Goal: Task Accomplishment & Management: Complete application form

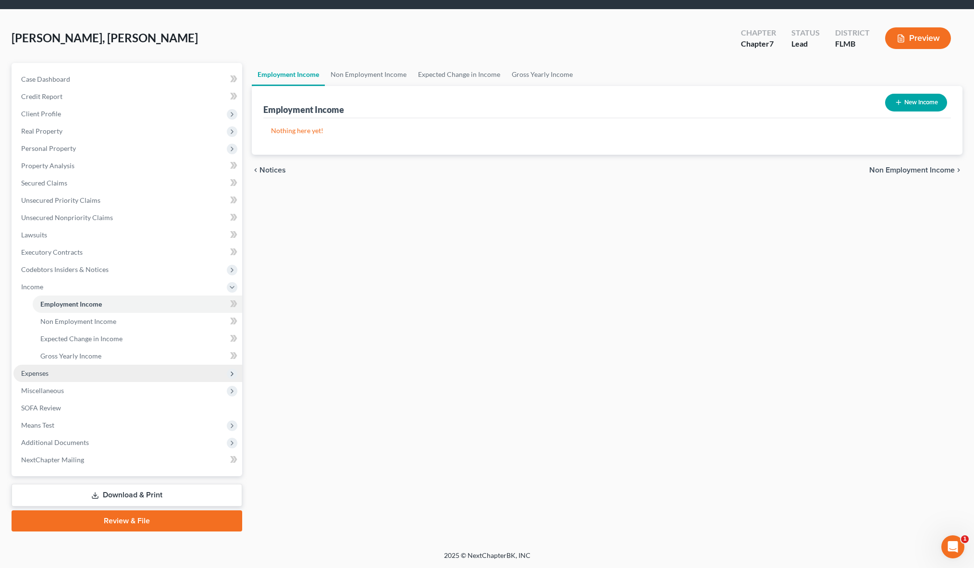
click at [82, 375] on span "Expenses" at bounding box center [127, 373] width 229 height 17
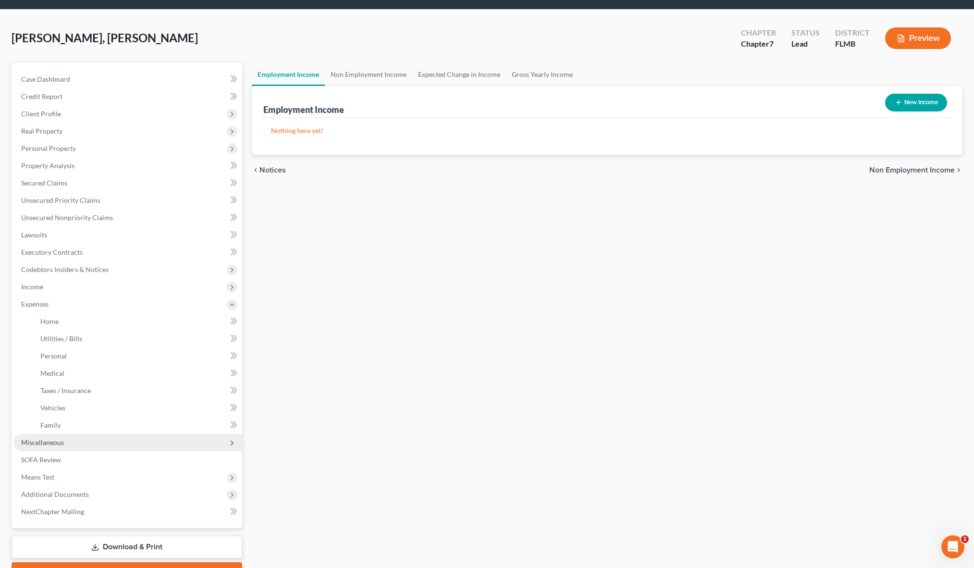
click at [53, 445] on span "Miscellaneous" at bounding box center [42, 442] width 43 height 8
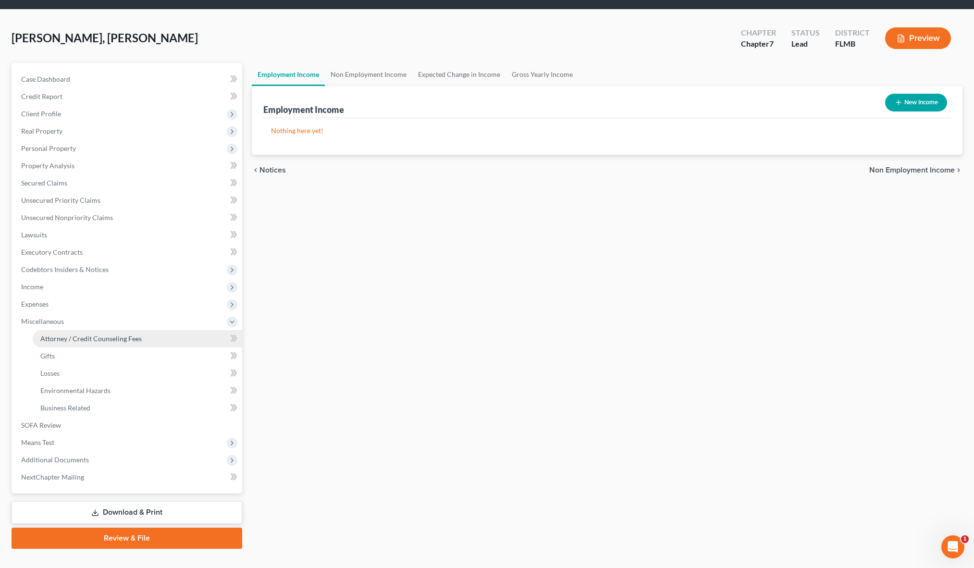
click at [114, 342] on span "Attorney / Credit Counseling Fees" at bounding box center [90, 339] width 101 height 8
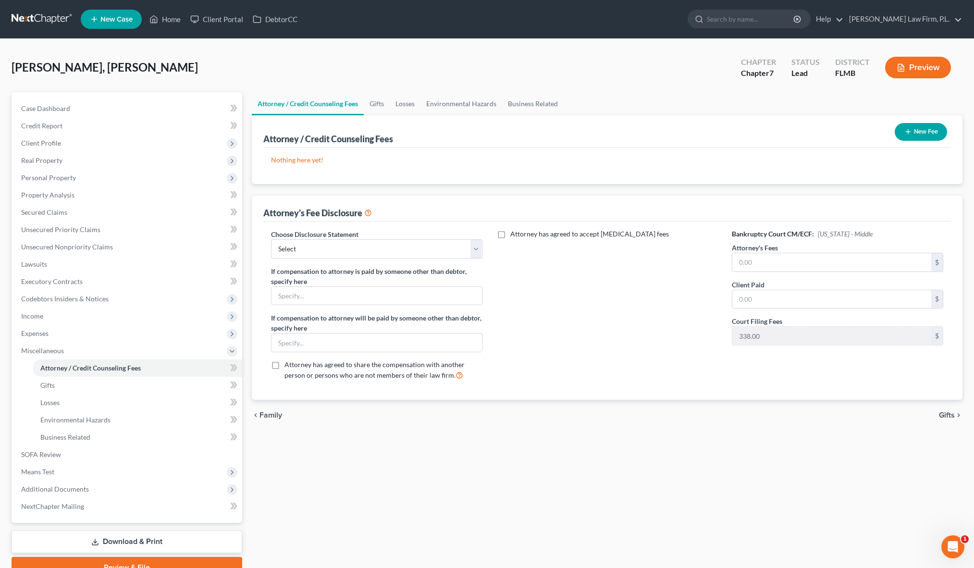
click at [913, 137] on button "New Fee" at bounding box center [921, 132] width 52 height 18
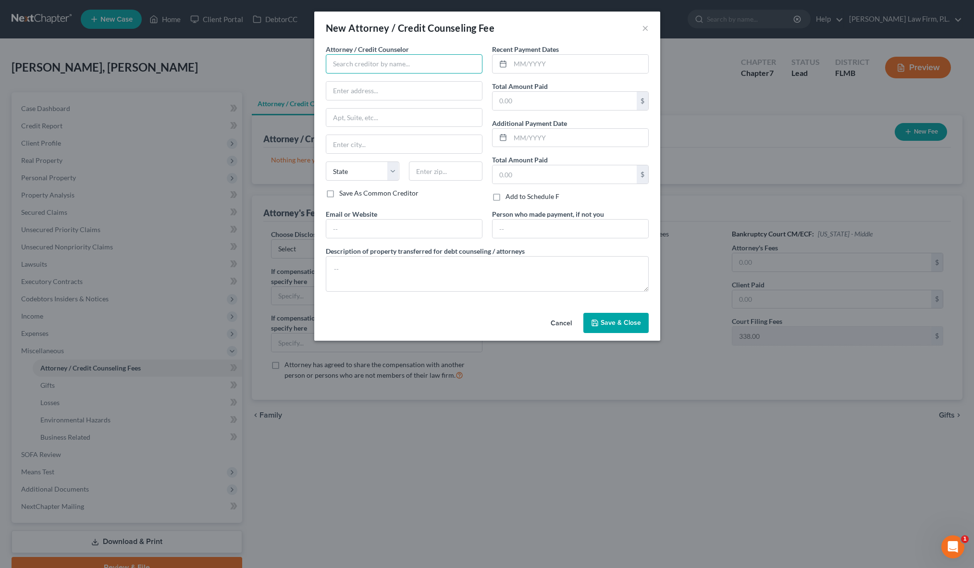
click at [405, 70] on input "text" at bounding box center [404, 63] width 157 height 19
type input "[PERSON_NAME] Law Firm P.L."
click at [381, 82] on div "[PERSON_NAME] Law Firm P.L." at bounding box center [384, 81] width 100 height 10
type input "[STREET_ADDRESS][PERSON_NAME]"
type input "[GEOGRAPHIC_DATA]"
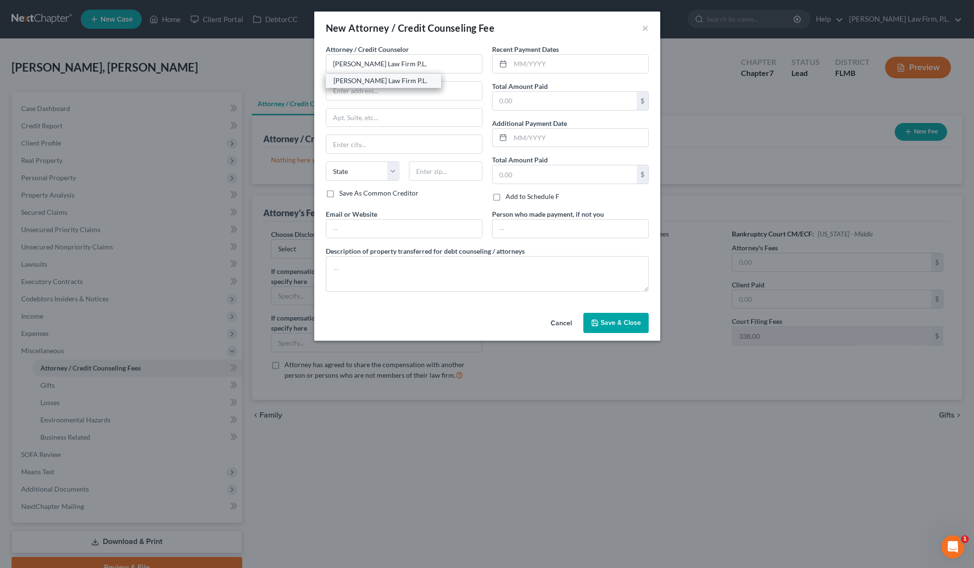
select select "9"
type input "33904"
click at [383, 119] on input "text" at bounding box center [404, 118] width 156 height 18
click at [337, 201] on div "Attorney / Credit Counselor * [PERSON_NAME] Firm P.L. [STREET_ADDRESS][GEOGRAPH…" at bounding box center [404, 126] width 166 height 165
click at [489, 162] on div "Recent Payment Dates Total Amount Paid $ Additional Payment Date Total Amount P…" at bounding box center [570, 126] width 166 height 165
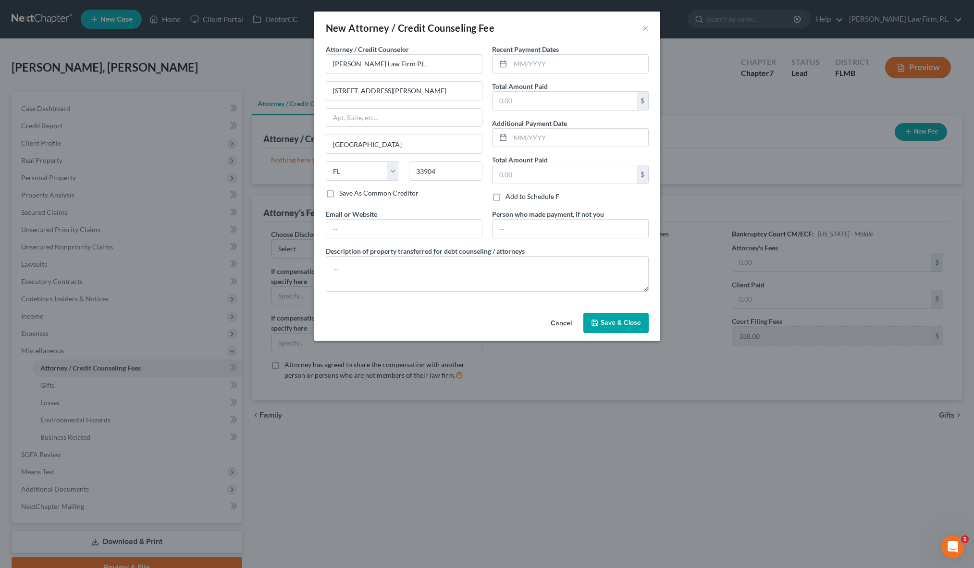
click at [489, 162] on div "Recent Payment Dates Total Amount Paid $ Additional Payment Date Total Amount P…" at bounding box center [570, 126] width 166 height 165
click at [386, 261] on textarea at bounding box center [487, 274] width 323 height 36
click at [388, 225] on input "text" at bounding box center [404, 229] width 156 height 18
click at [481, 212] on div "Email or Website" at bounding box center [404, 223] width 166 height 29
click at [343, 269] on textarea at bounding box center [487, 274] width 323 height 36
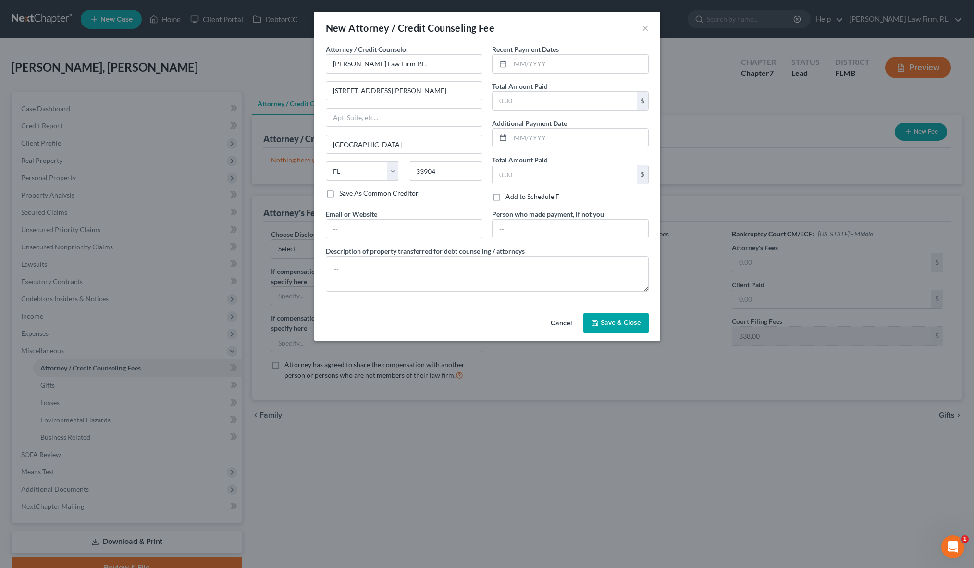
click at [607, 321] on span "Save & Close" at bounding box center [621, 323] width 40 height 8
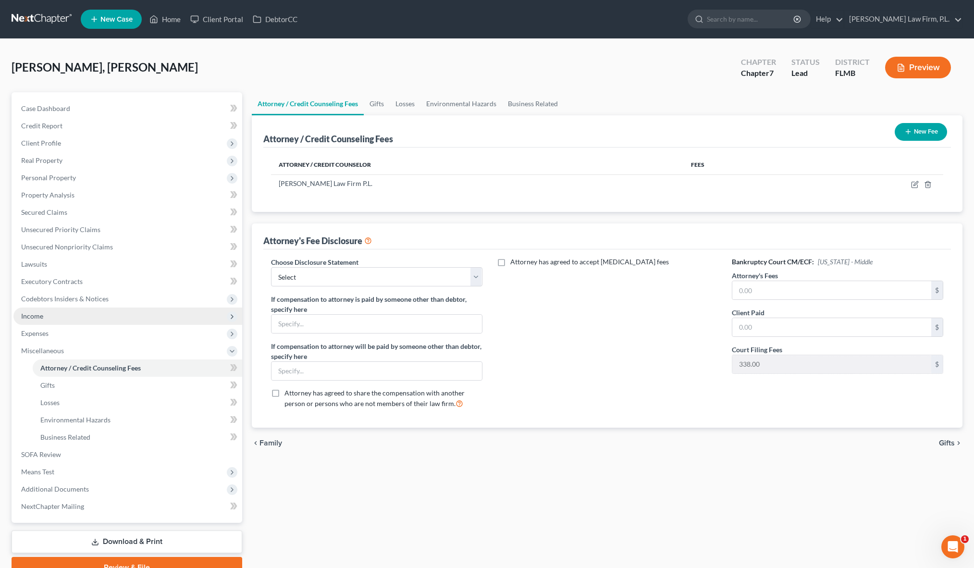
click at [112, 320] on span "Income" at bounding box center [127, 316] width 229 height 17
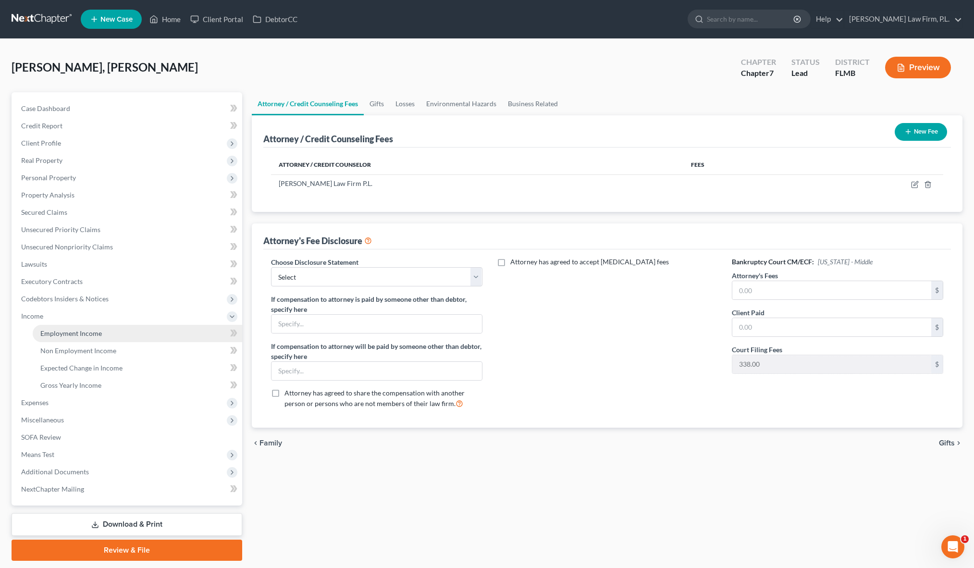
click at [104, 339] on link "Employment Income" at bounding box center [138, 333] width 210 height 17
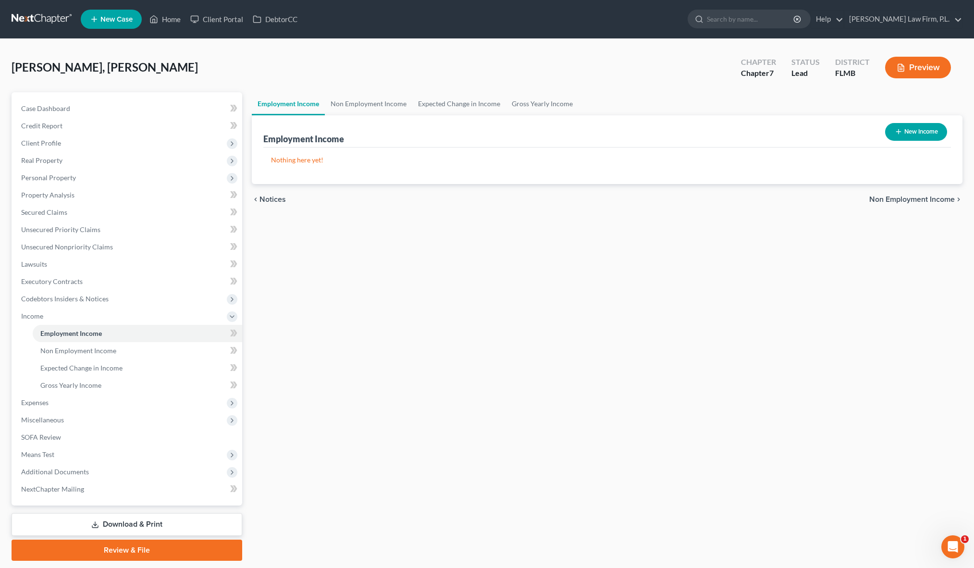
click at [922, 136] on button "New Income" at bounding box center [916, 132] width 62 height 18
select select "0"
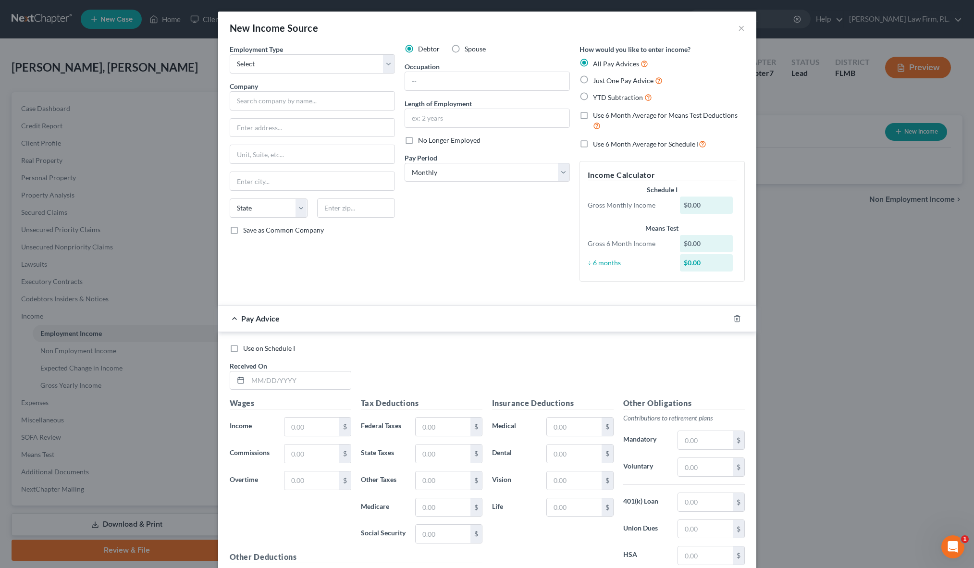
click at [416, 257] on div "Debtor Spouse Occupation Length of Employment No Longer Employed Pay Period * S…" at bounding box center [487, 166] width 175 height 245
click at [437, 259] on div "Debtor Spouse Occupation Length of Employment No Longer Employed Pay Period * S…" at bounding box center [487, 166] width 175 height 245
click at [335, 106] on input "text" at bounding box center [312, 100] width 165 height 19
click at [343, 67] on select "Select Full or [DEMOGRAPHIC_DATA] Employment Self Employment" at bounding box center [312, 63] width 165 height 19
select select "0"
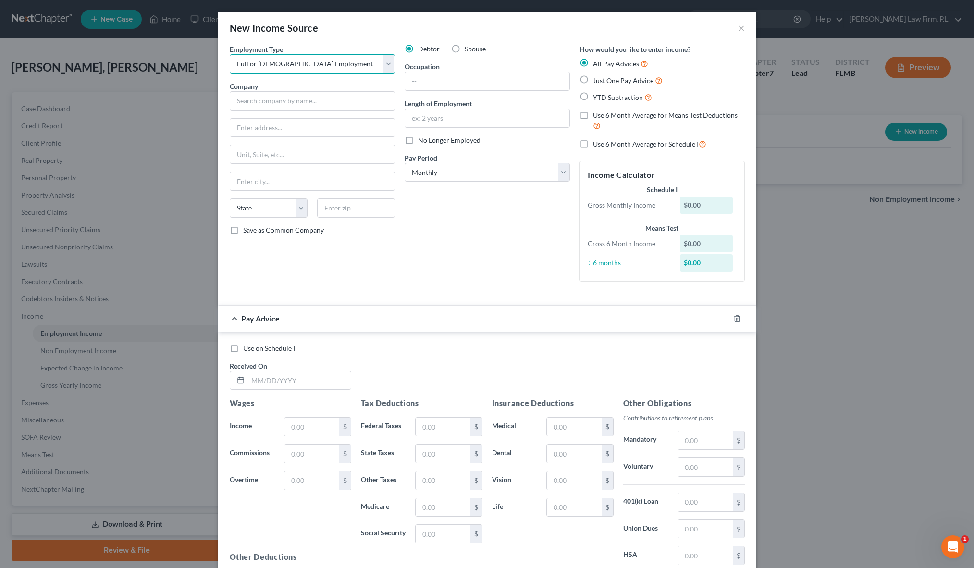
click at [230, 54] on select "Select Full or [DEMOGRAPHIC_DATA] Employment Self Employment" at bounding box center [312, 63] width 165 height 19
click at [325, 99] on input "text" at bounding box center [312, 100] width 165 height 19
type input "Uber Driver"
click at [490, 238] on div "Debtor Spouse Occupation Length of Employment No Longer Employed Pay Period * S…" at bounding box center [487, 166] width 175 height 245
click at [432, 90] on div at bounding box center [487, 81] width 165 height 19
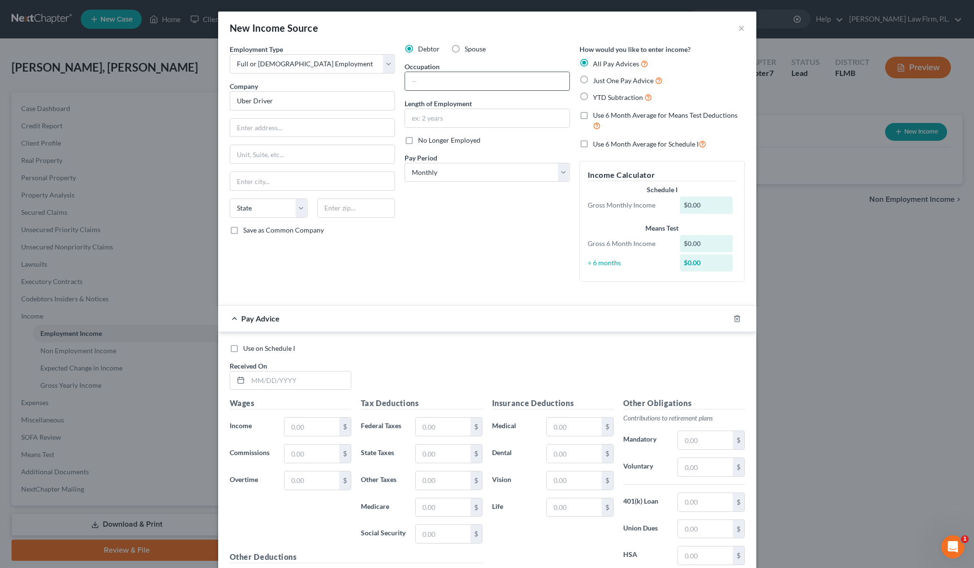
click at [432, 83] on input "text" at bounding box center [487, 81] width 164 height 18
type input "Driver"
click at [406, 187] on div "Debtor Spouse Occupation Driver Length of Employment No Longer Employed Pay Per…" at bounding box center [487, 166] width 175 height 245
click at [429, 176] on select "Select Monthly Twice Monthly Every Other Week Weekly" at bounding box center [487, 172] width 165 height 19
select select "3"
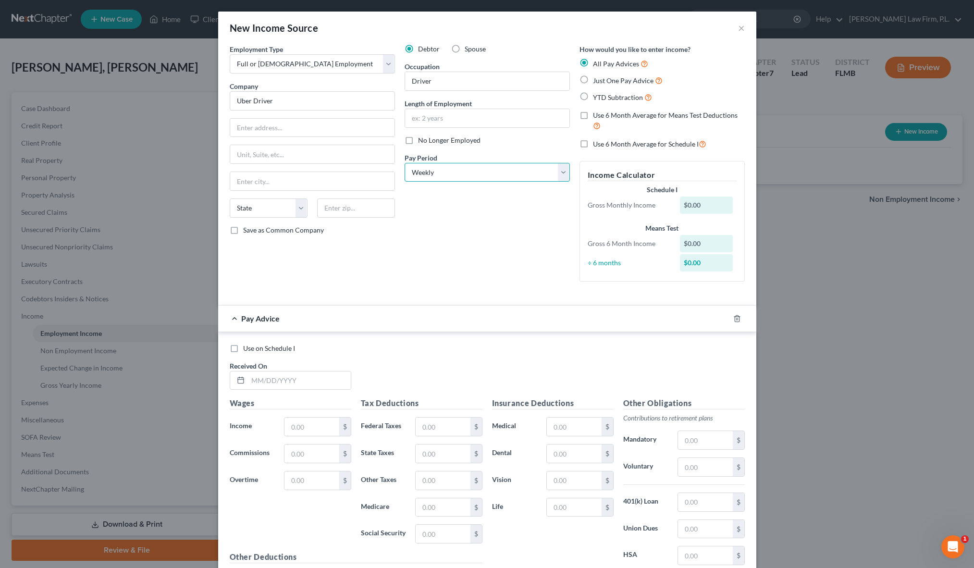
click at [405, 163] on select "Select Monthly Twice Monthly Every Other Week Weekly" at bounding box center [487, 172] width 165 height 19
click at [425, 215] on div "Debtor Spouse Occupation Driver Length of Employment No Longer Employed Pay Per…" at bounding box center [487, 166] width 175 height 245
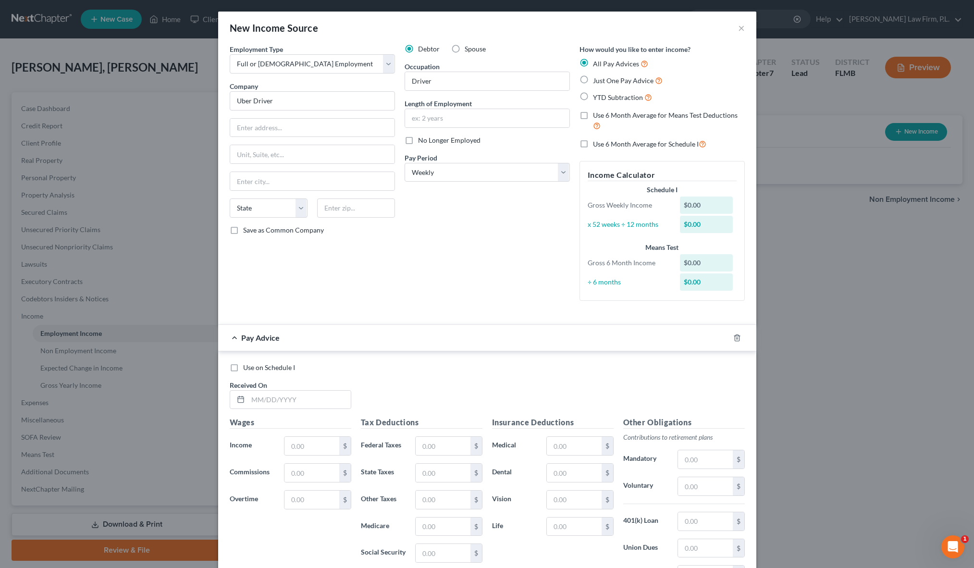
click at [288, 293] on div "Employment Type * Select Full or [DEMOGRAPHIC_DATA] Employment Self Employment …" at bounding box center [312, 176] width 175 height 264
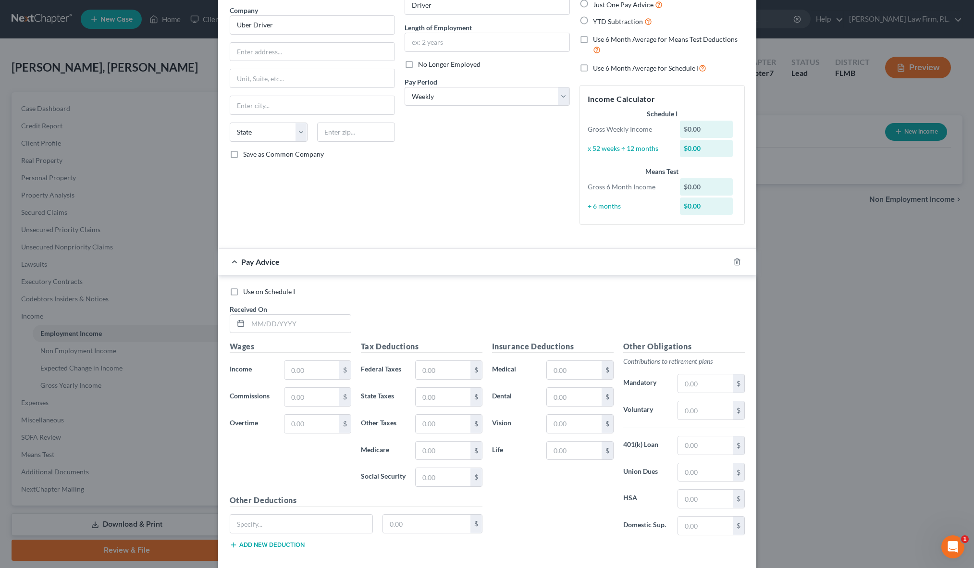
scroll to position [125, 0]
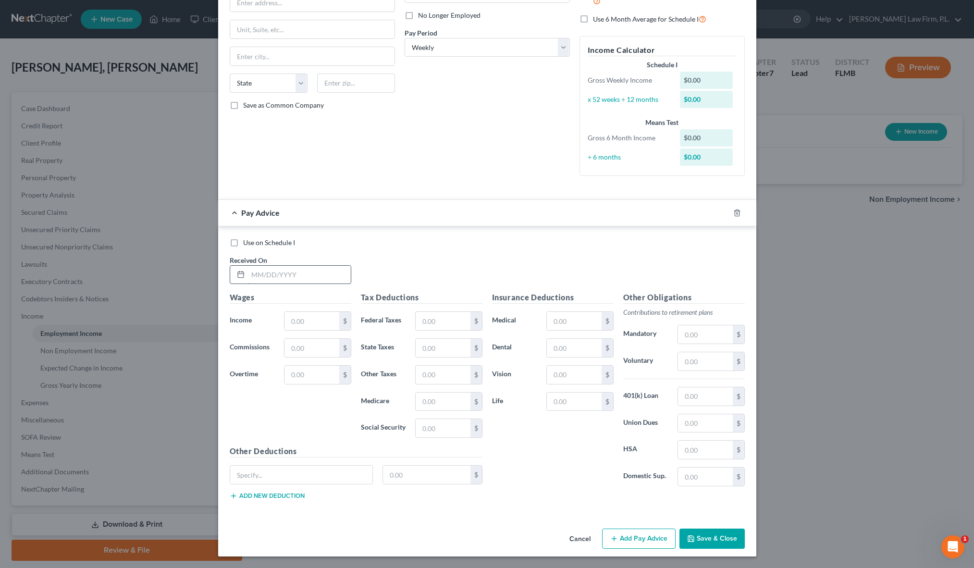
click at [257, 281] on input "text" at bounding box center [299, 275] width 103 height 18
click at [349, 258] on div "Received On *" at bounding box center [290, 269] width 131 height 29
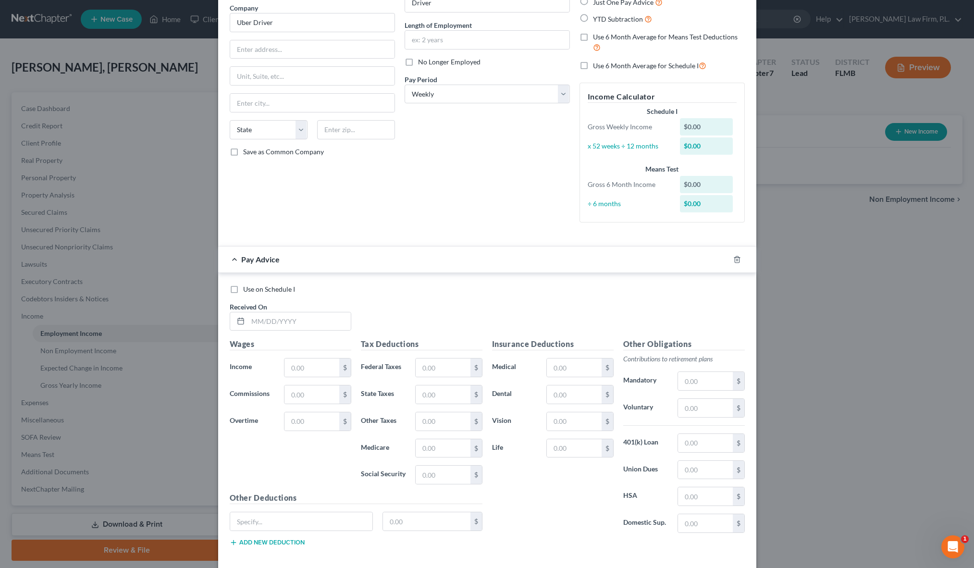
scroll to position [39, 0]
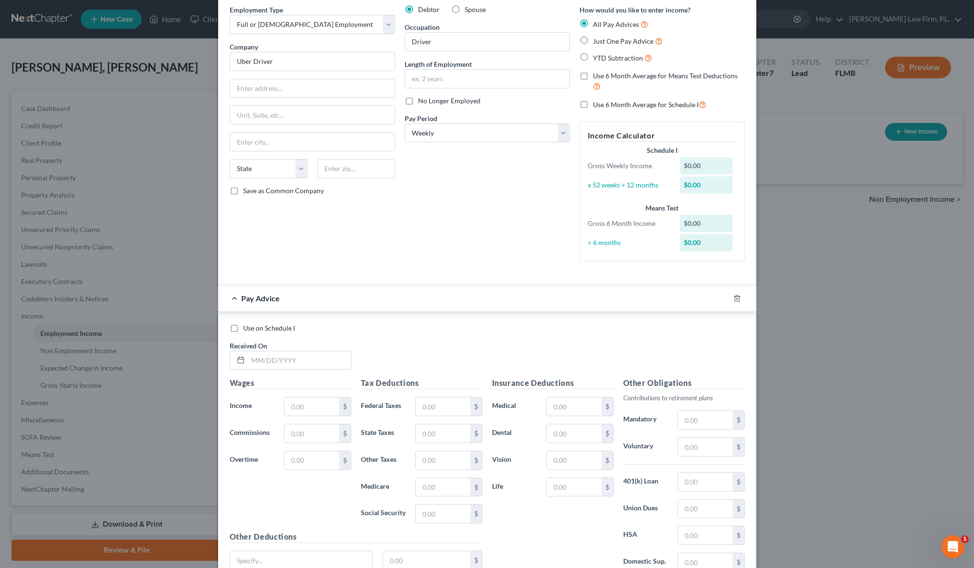
click at [593, 106] on label "Use 6 Month Average for Schedule I" at bounding box center [649, 104] width 113 height 11
click at [597, 105] on input "Use 6 Month Average for Schedule I" at bounding box center [600, 102] width 6 height 6
checkbox input "true"
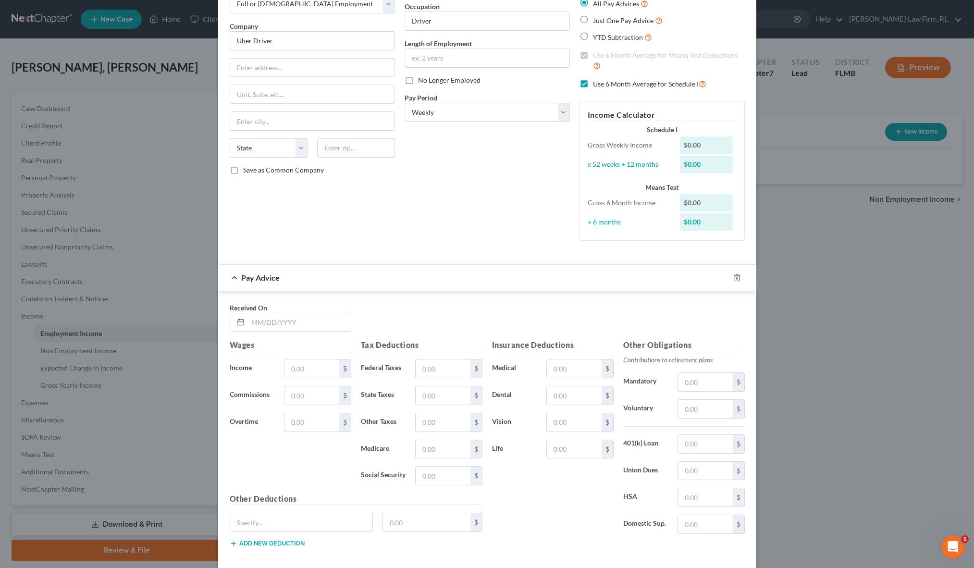
scroll to position [108, 0]
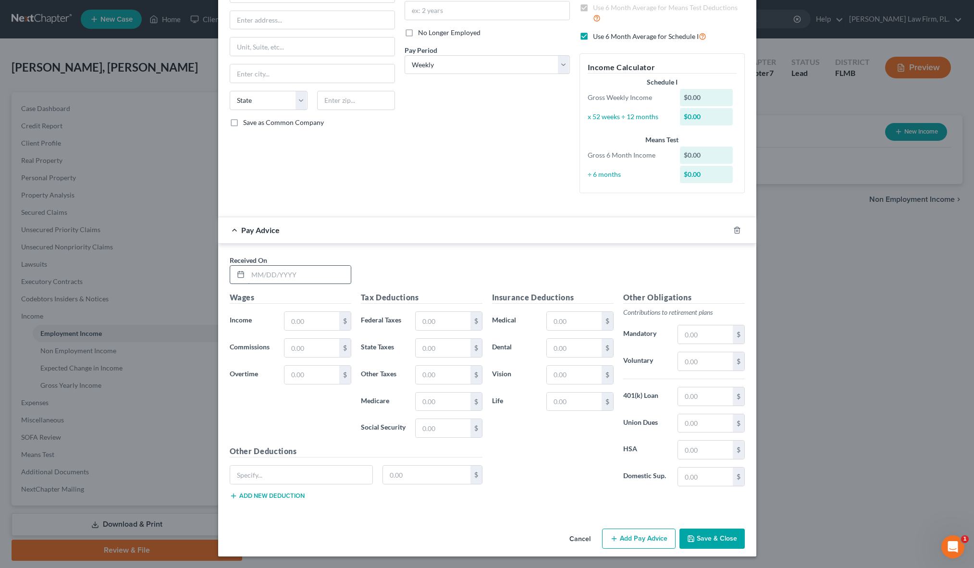
click at [266, 273] on input "text" at bounding box center [299, 275] width 103 height 18
type input "0"
type input "[DATE]"
click at [436, 263] on div "Received On * [DATE]" at bounding box center [487, 273] width 525 height 37
click at [314, 322] on input "text" at bounding box center [312, 321] width 54 height 18
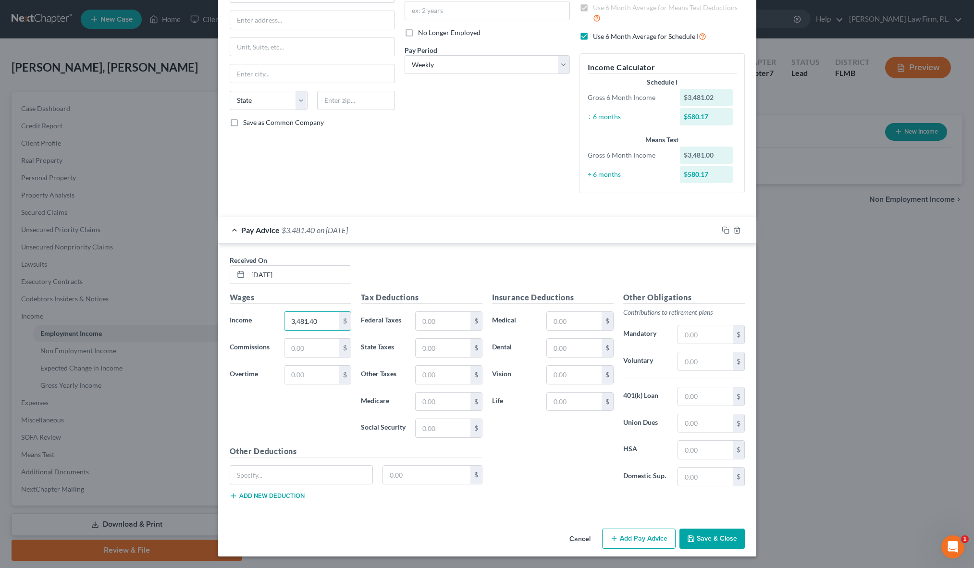
type input "3,481.40"
click at [395, 255] on div "Received On * [DATE]" at bounding box center [487, 273] width 525 height 37
click at [692, 540] on icon "button" at bounding box center [691, 539] width 8 height 8
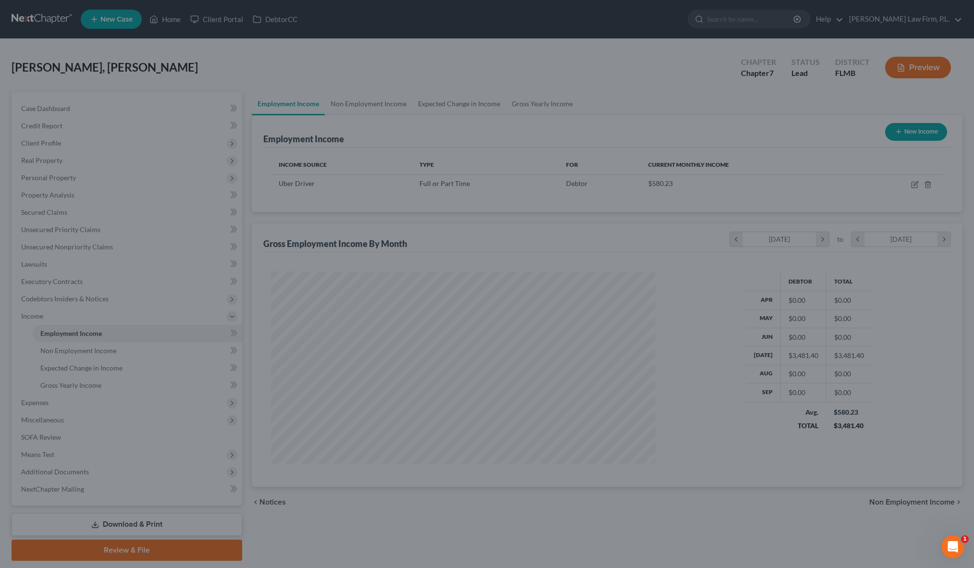
scroll to position [192, 403]
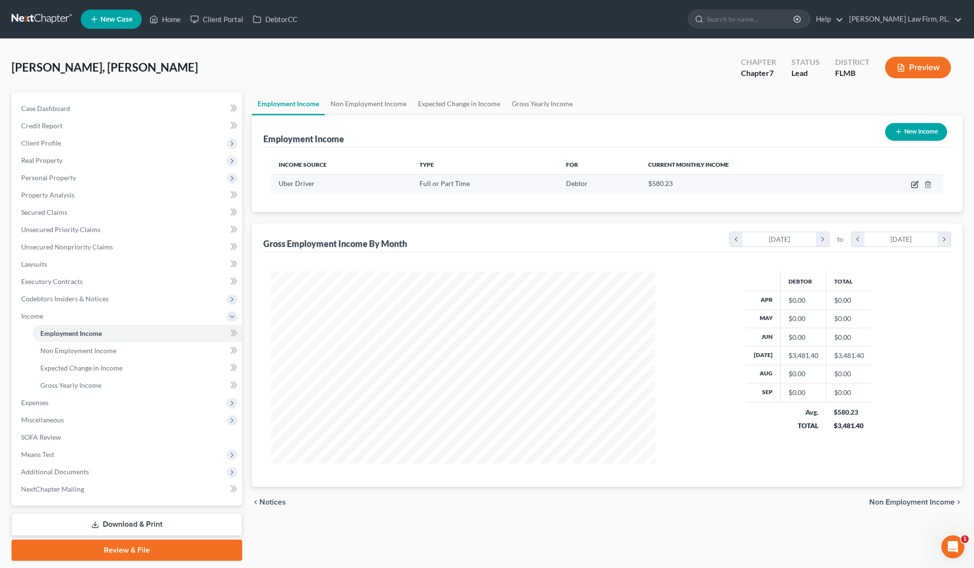
click at [913, 186] on icon "button" at bounding box center [915, 185] width 8 height 8
select select "0"
select select "3"
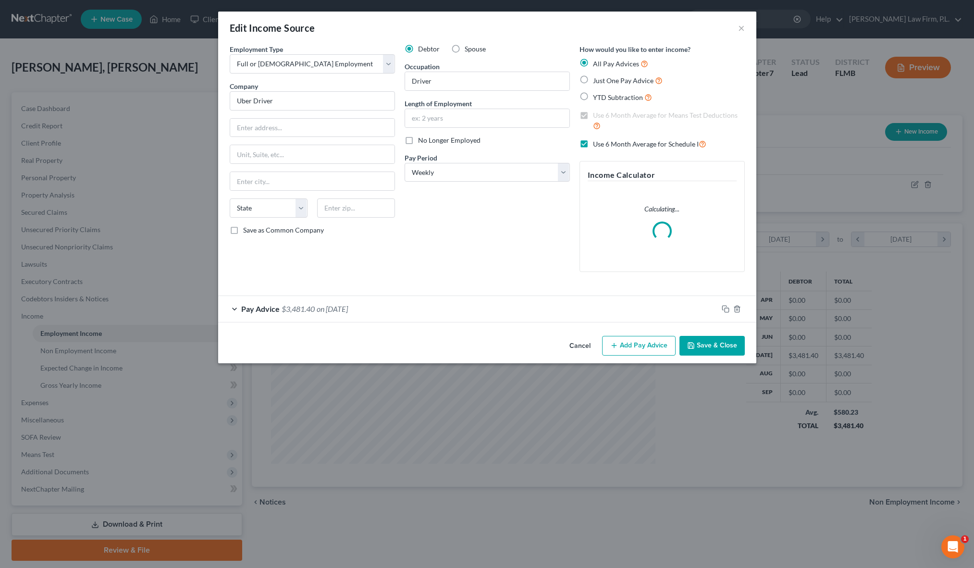
click at [577, 352] on button "Cancel" at bounding box center [580, 346] width 37 height 19
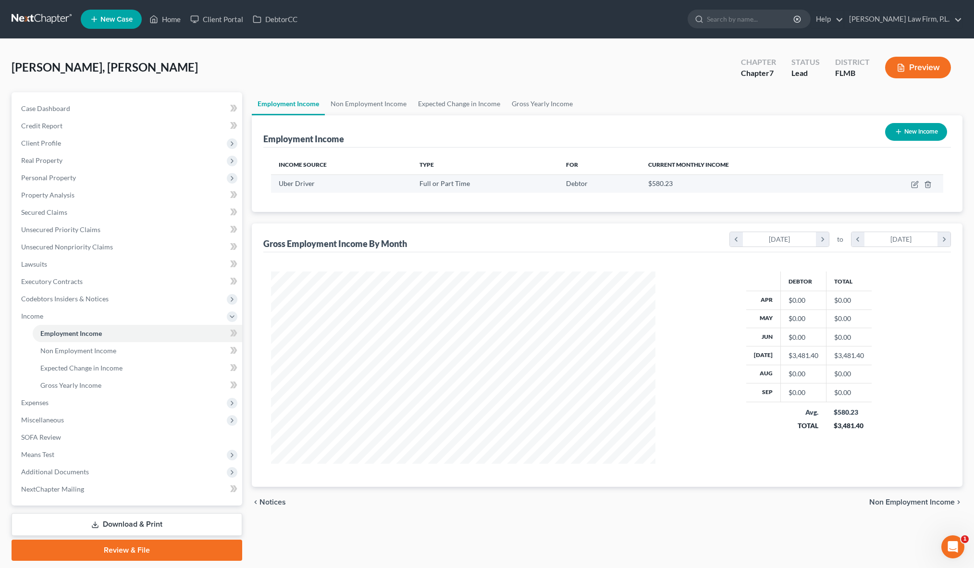
click at [919, 184] on td at bounding box center [899, 183] width 89 height 18
click at [911, 181] on icon "button" at bounding box center [915, 185] width 8 height 8
select select "0"
select select "3"
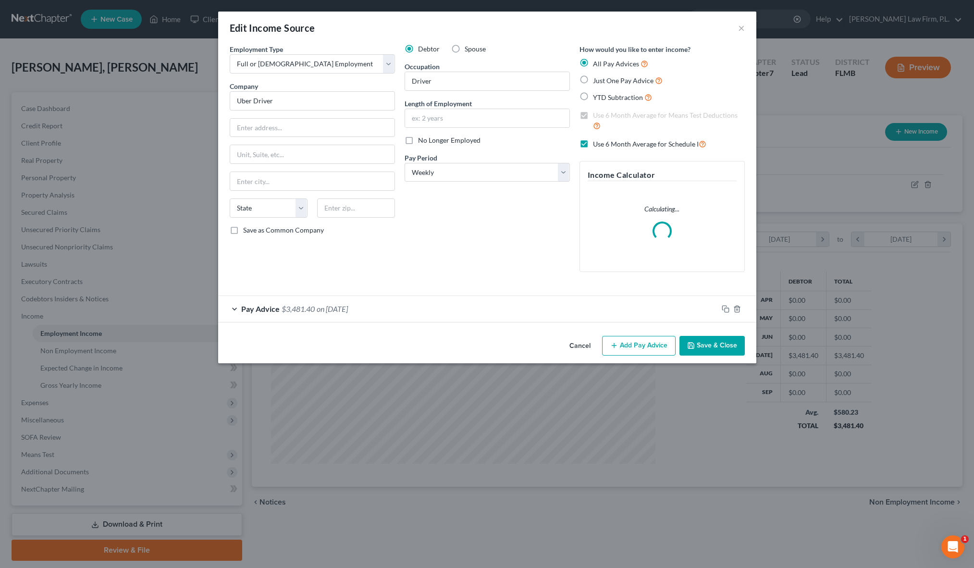
click at [267, 312] on span "Pay Advice" at bounding box center [260, 308] width 38 height 9
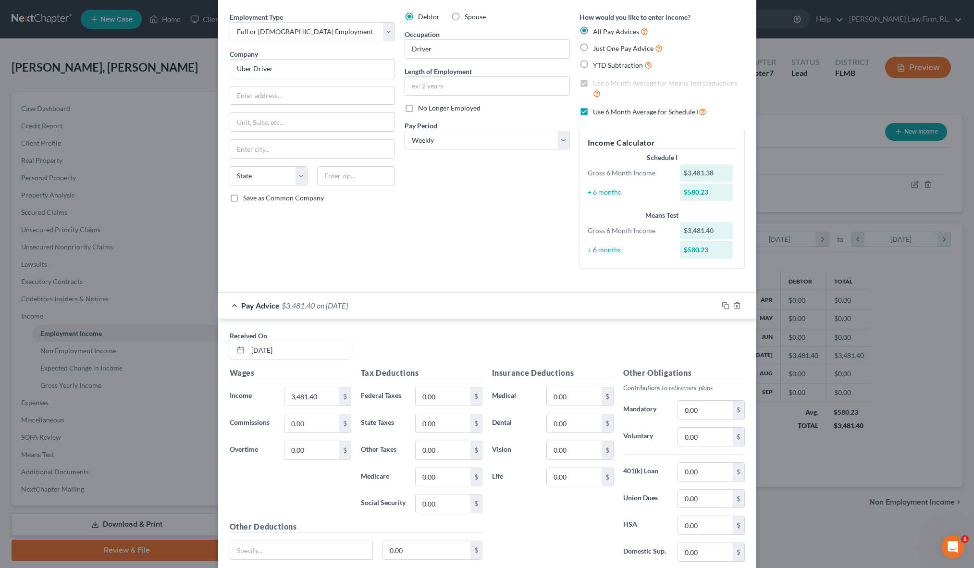
scroll to position [36, 0]
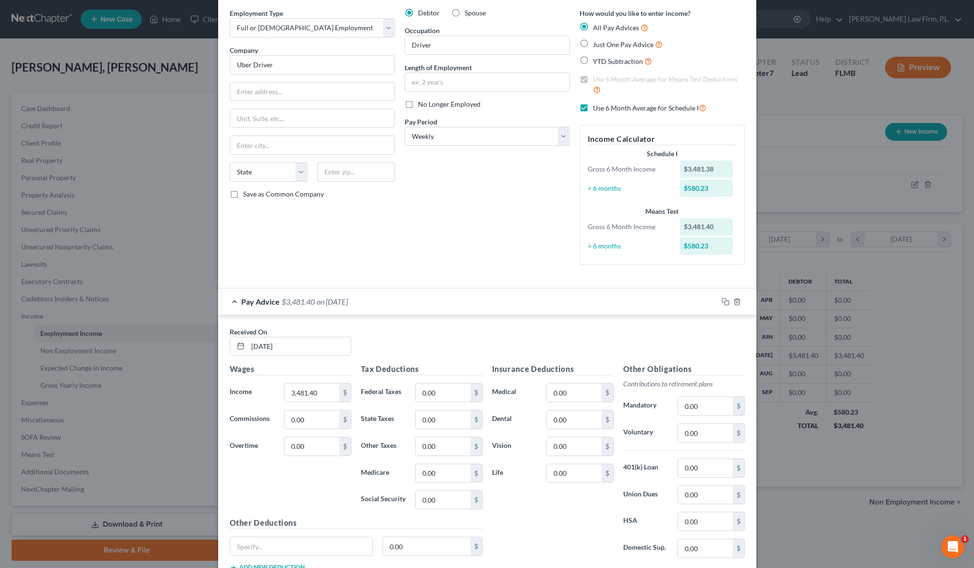
click at [593, 108] on label "Use 6 Month Average for Schedule I" at bounding box center [649, 107] width 113 height 11
click at [597, 108] on input "Use 6 Month Average for Schedule I" at bounding box center [600, 105] width 6 height 6
checkbox input "false"
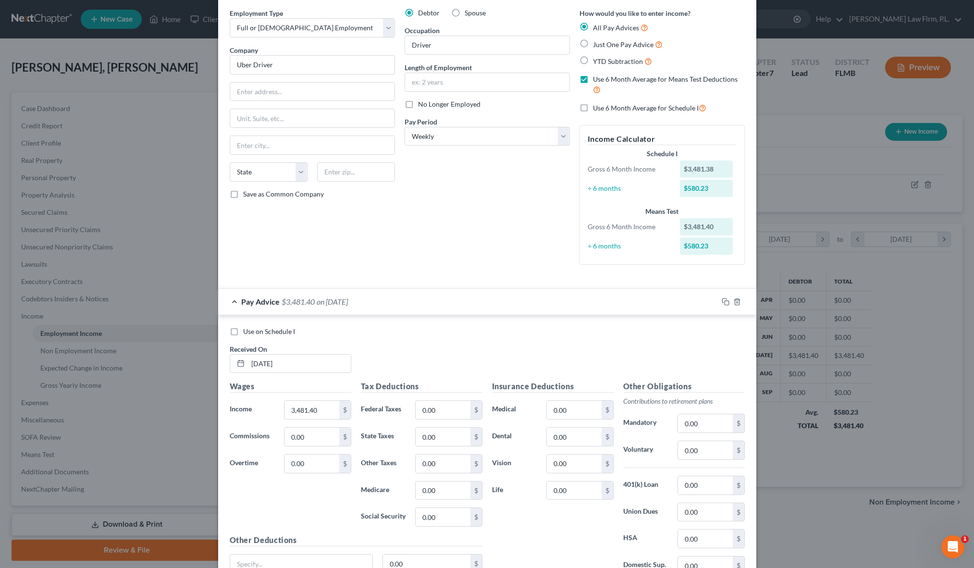
click at [593, 63] on label "YTD Subtraction" at bounding box center [622, 61] width 59 height 11
click at [597, 62] on input "YTD Subtraction" at bounding box center [600, 59] width 6 height 6
radio input "true"
checkbox input "false"
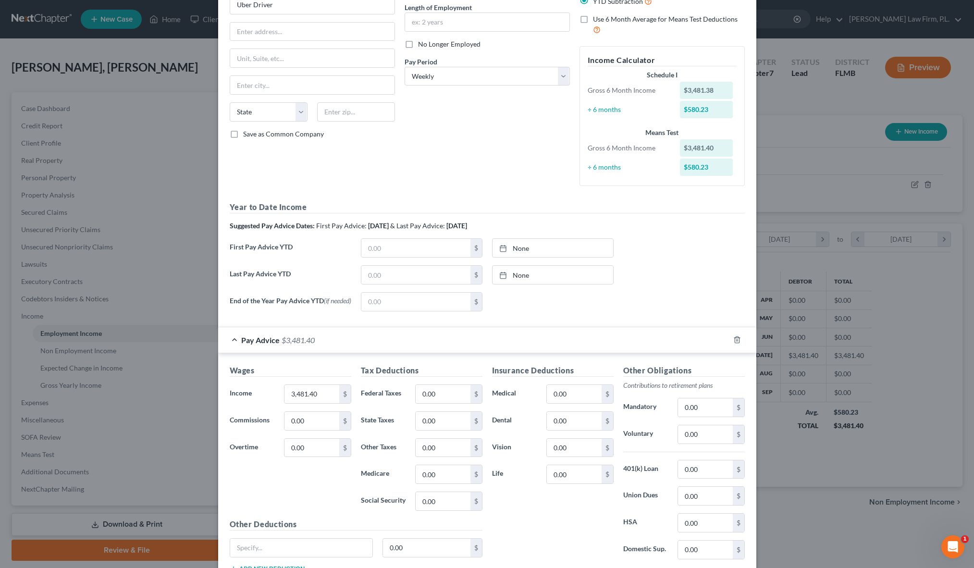
scroll to position [106, 0]
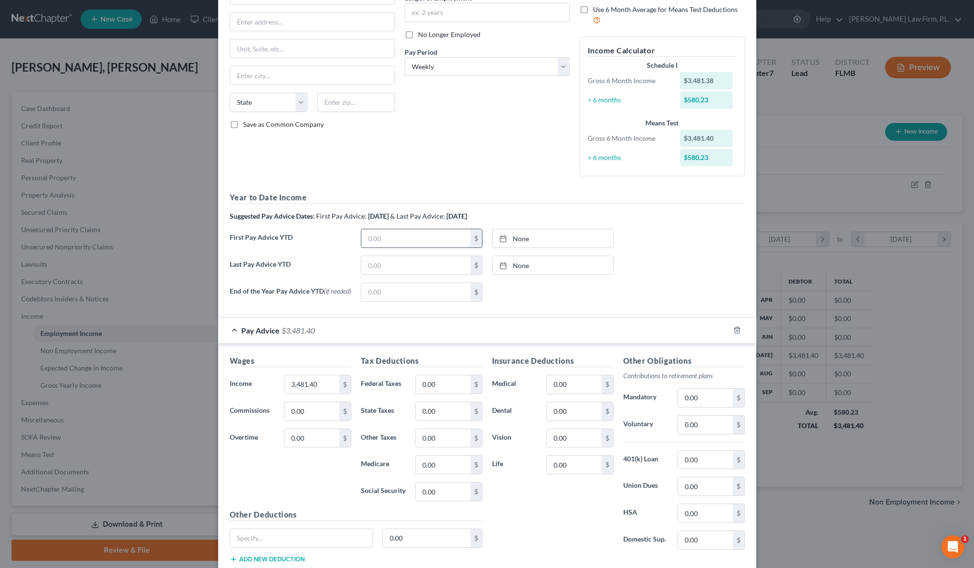
click at [423, 232] on input "text" at bounding box center [415, 238] width 109 height 18
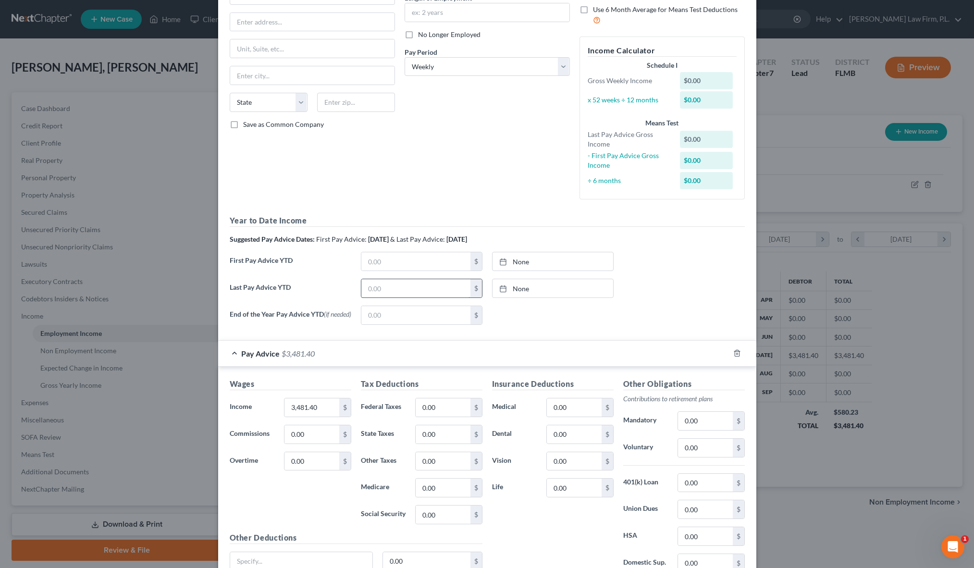
click at [381, 290] on input "text" at bounding box center [415, 288] width 109 height 18
type input "2,200.68"
click at [395, 262] on input "text" at bounding box center [415, 261] width 109 height 18
type input "999.76"
click at [404, 187] on div "Debtor Spouse Occupation Driver Length of Employment No Longer Employed Pay Per…" at bounding box center [487, 72] width 175 height 269
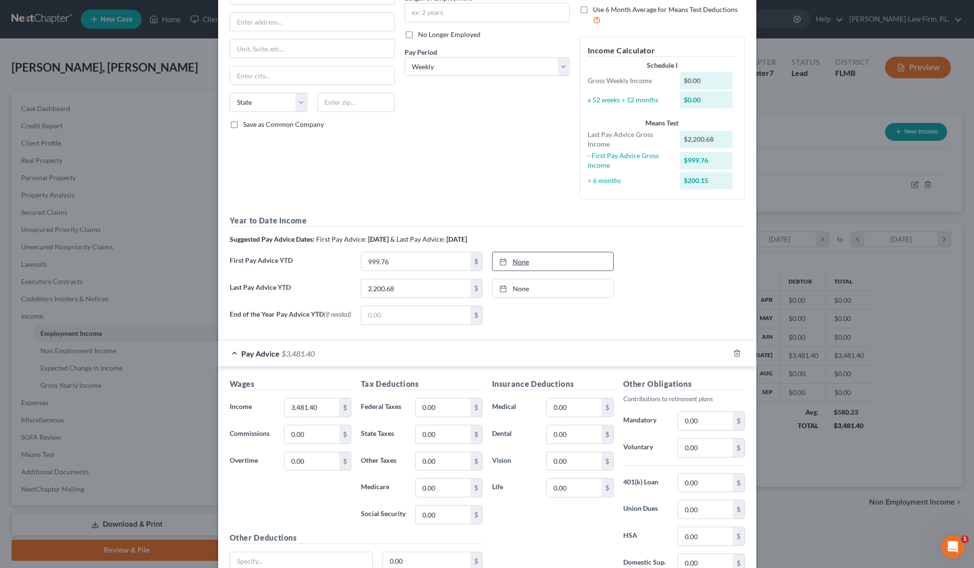
type input "[DATE]"
click at [518, 263] on link "None" at bounding box center [553, 261] width 121 height 18
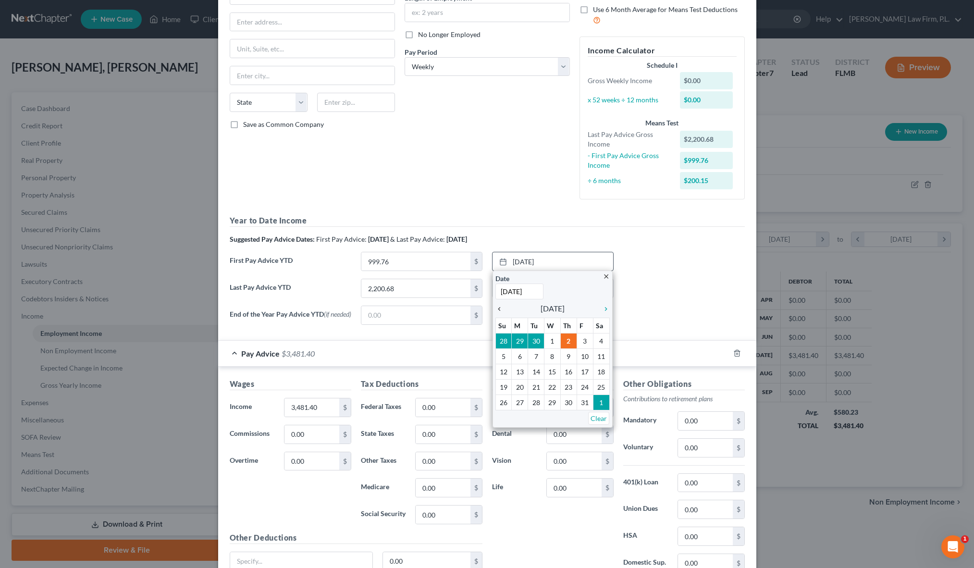
click at [504, 311] on icon "chevron_left" at bounding box center [502, 309] width 12 height 8
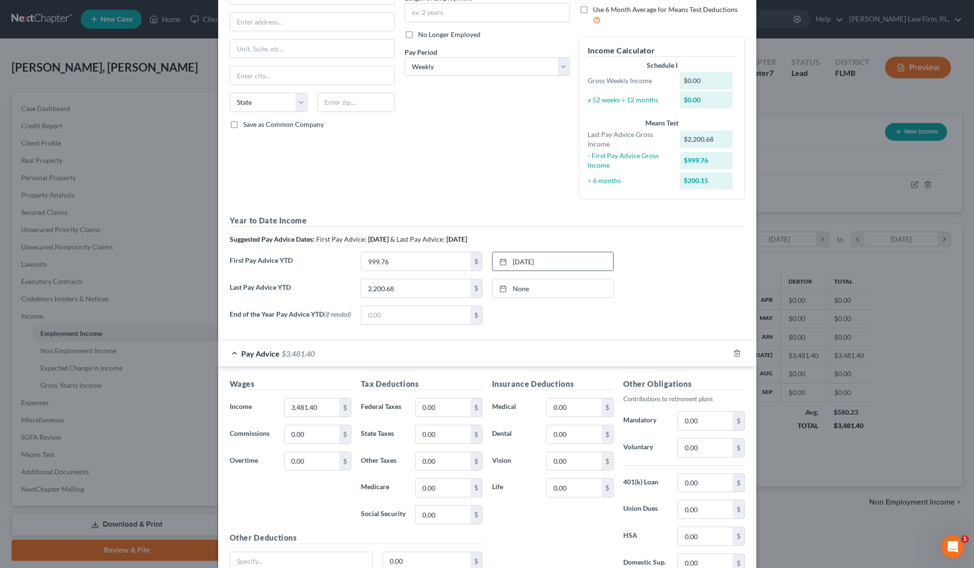
click at [592, 330] on div "End of the Year Pay Advice YTD (if needed) $ None close Date Time chevron_left …" at bounding box center [487, 319] width 525 height 27
type input "[DATE]"
click at [541, 293] on link "None" at bounding box center [553, 288] width 121 height 18
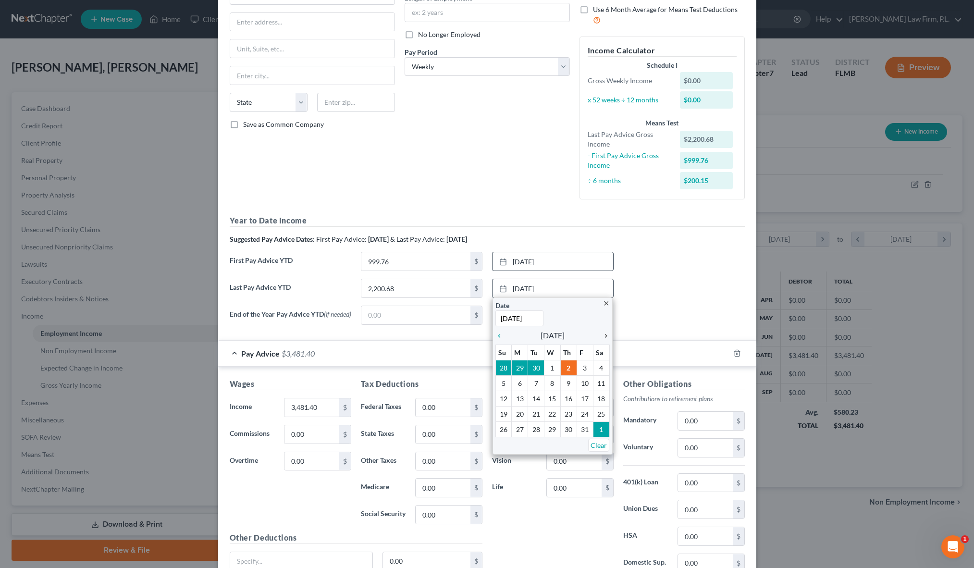
click at [604, 333] on icon "chevron_right" at bounding box center [603, 336] width 12 height 8
click at [500, 334] on icon "chevron_left" at bounding box center [502, 336] width 12 height 8
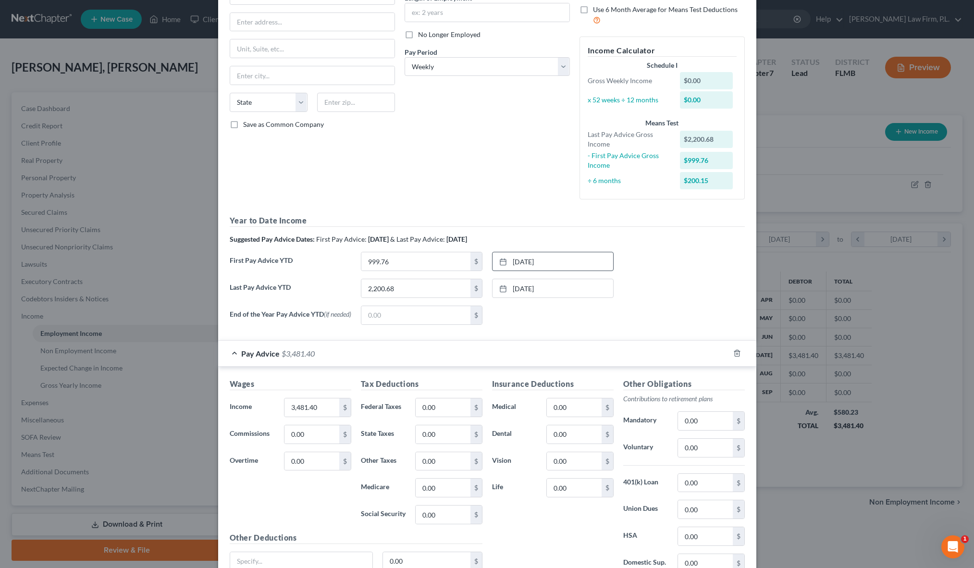
click at [605, 339] on form "Employment Type * Select Full or [DEMOGRAPHIC_DATA] Employment Self Employment …" at bounding box center [487, 400] width 515 height 925
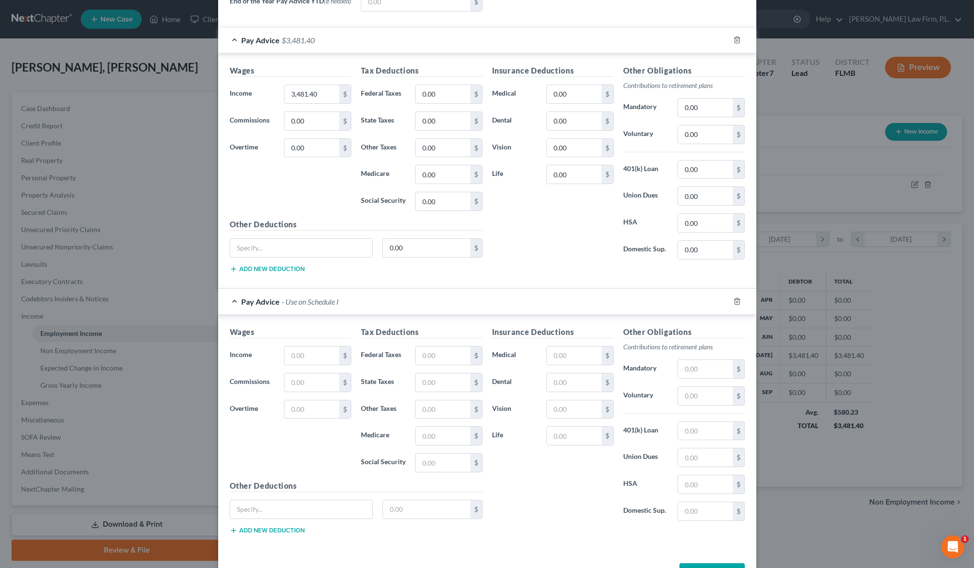
scroll to position [456, 0]
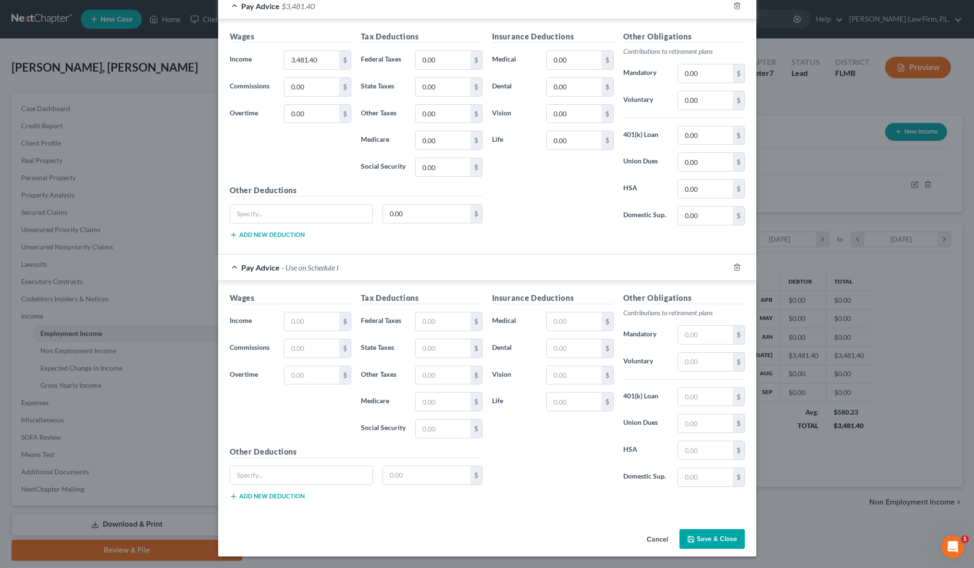
click at [711, 534] on button "Save & Close" at bounding box center [712, 539] width 65 height 20
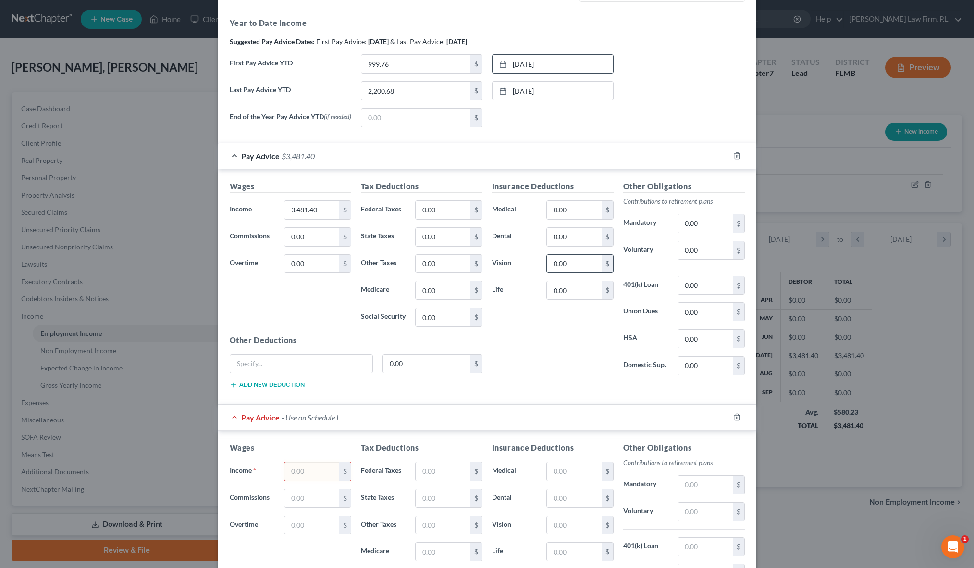
scroll to position [332, 0]
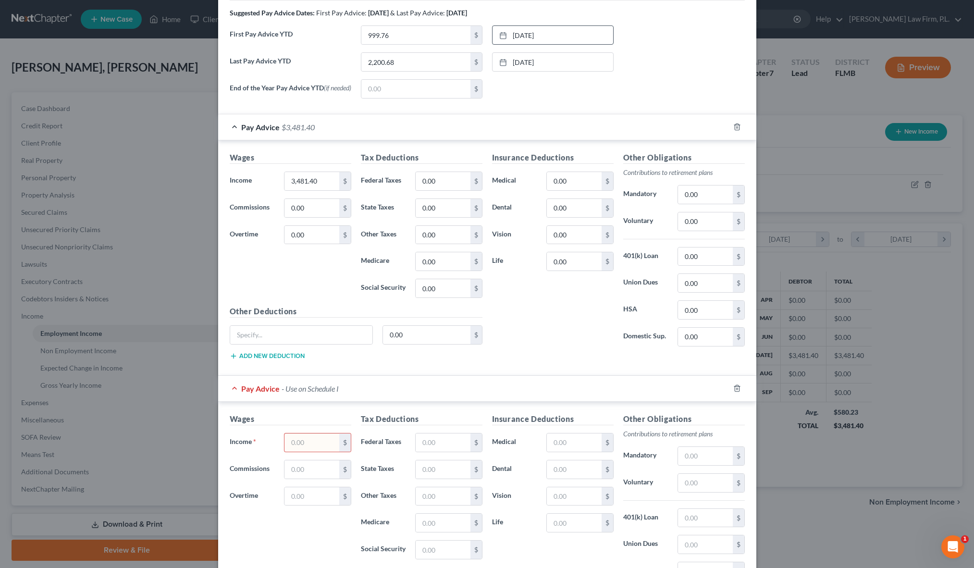
click at [728, 394] on div "Pay Advice - Use on Schedule I" at bounding box center [473, 388] width 511 height 25
click at [733, 392] on icon "button" at bounding box center [737, 389] width 8 height 8
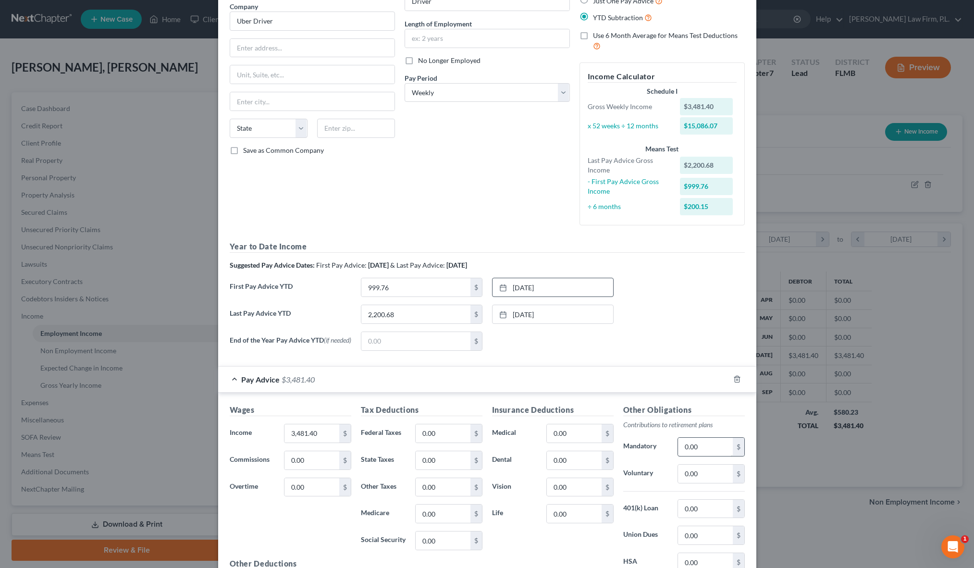
scroll to position [194, 0]
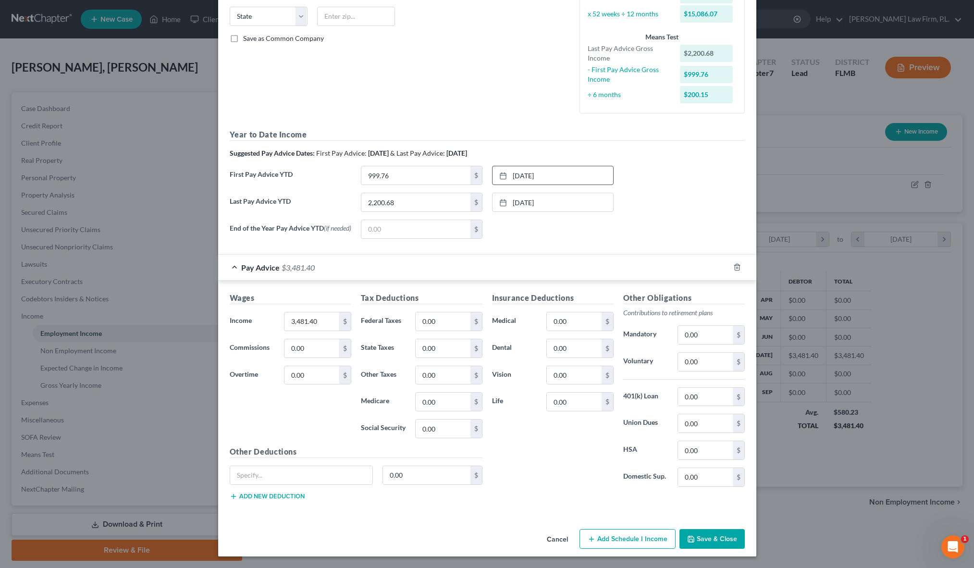
click at [717, 544] on button "Save & Close" at bounding box center [712, 539] width 65 height 20
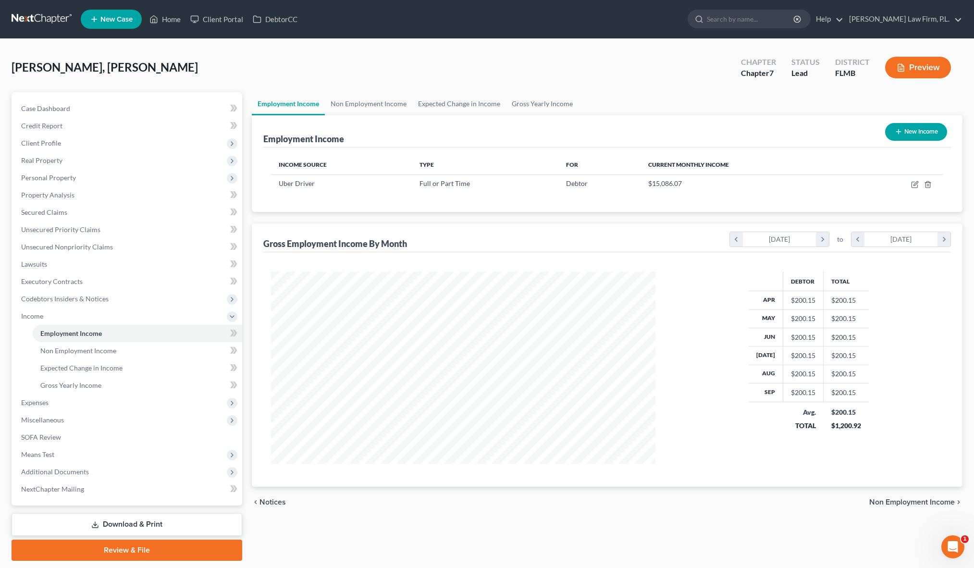
click at [916, 125] on button "New Income" at bounding box center [916, 132] width 62 height 18
select select "0"
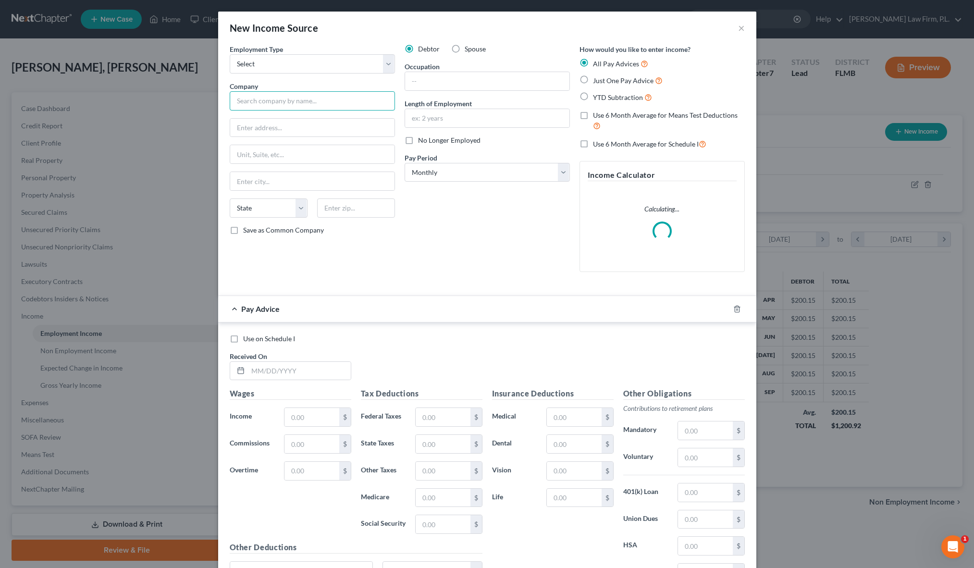
click at [281, 101] on input "text" at bounding box center [312, 100] width 165 height 19
click at [345, 73] on select "Select Full or [DEMOGRAPHIC_DATA] Employment Self Employment" at bounding box center [312, 63] width 165 height 19
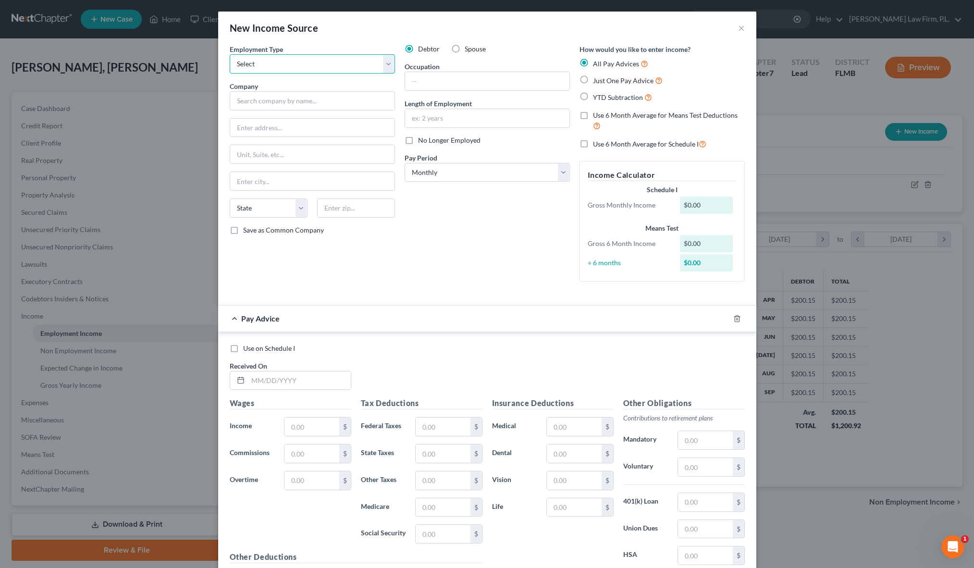
select select "0"
click at [230, 54] on select "Select Full or [DEMOGRAPHIC_DATA] Employment Self Employment" at bounding box center [312, 63] width 165 height 19
click at [465, 48] on label "Spouse" at bounding box center [475, 49] width 21 height 10
click at [469, 48] on input "Spouse" at bounding box center [472, 47] width 6 height 6
radio input "true"
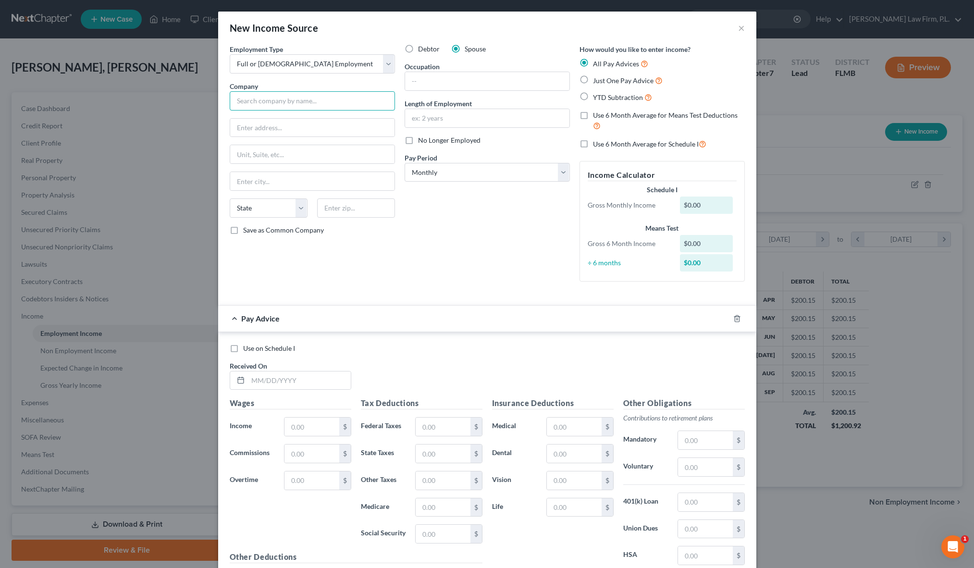
click at [306, 103] on input "text" at bounding box center [312, 100] width 165 height 19
type input "Amazon"
click at [294, 125] on input "text" at bounding box center [312, 128] width 164 height 18
type input "[STREET_ADDRESS]"
type input "[GEOGRAPHIC_DATA]"
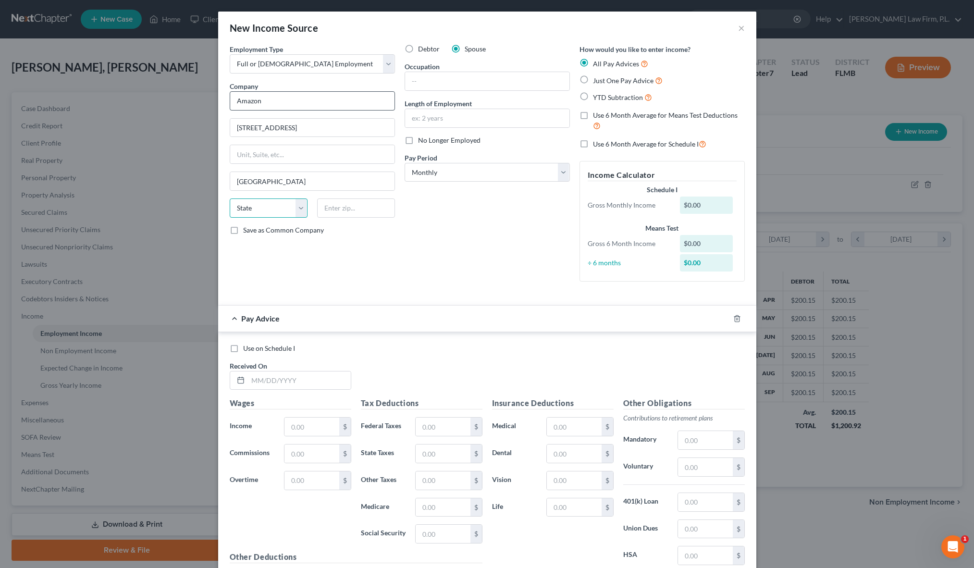
select select "50"
type input "98109"
click at [445, 199] on div "Debtor Spouse Occupation Length of Employment No Longer Employed Pay Period * S…" at bounding box center [487, 166] width 175 height 245
click at [454, 167] on select "Select Monthly Twice Monthly Every Other Week Weekly" at bounding box center [487, 172] width 165 height 19
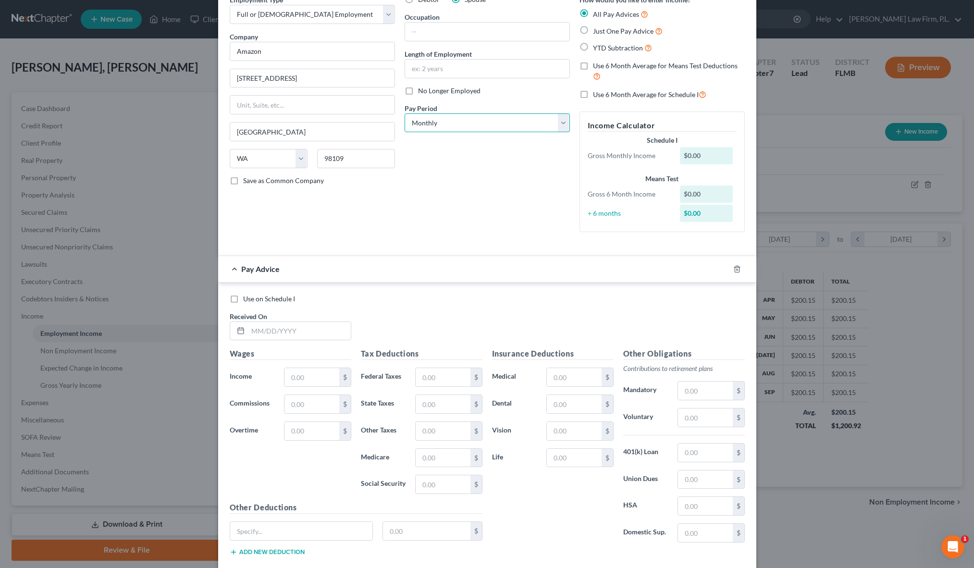
scroll to position [66, 0]
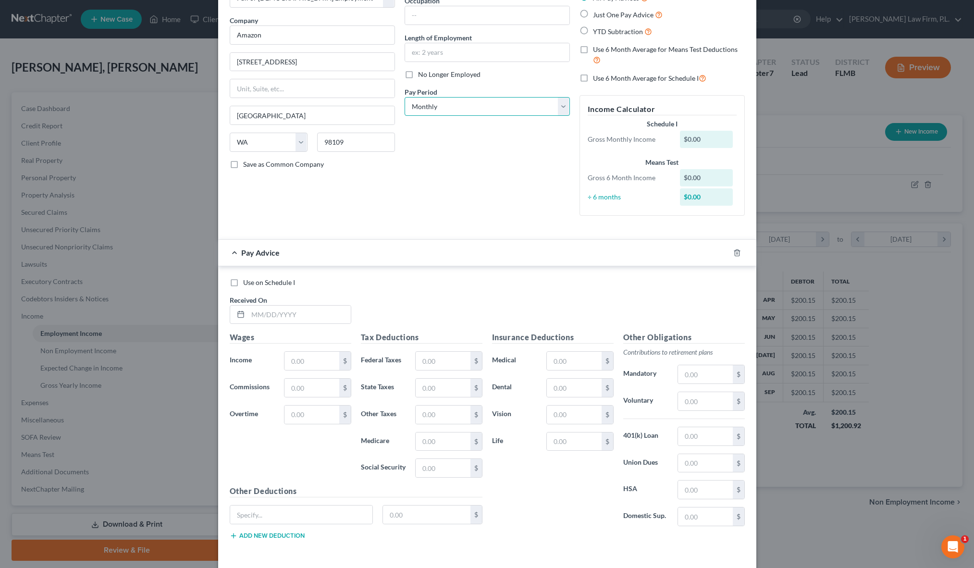
click at [564, 108] on select "Select Monthly Twice Monthly Every Other Week Weekly" at bounding box center [487, 106] width 165 height 19
select select "2"
click at [405, 97] on select "Select Monthly Twice Monthly Every Other Week Weekly" at bounding box center [487, 106] width 165 height 19
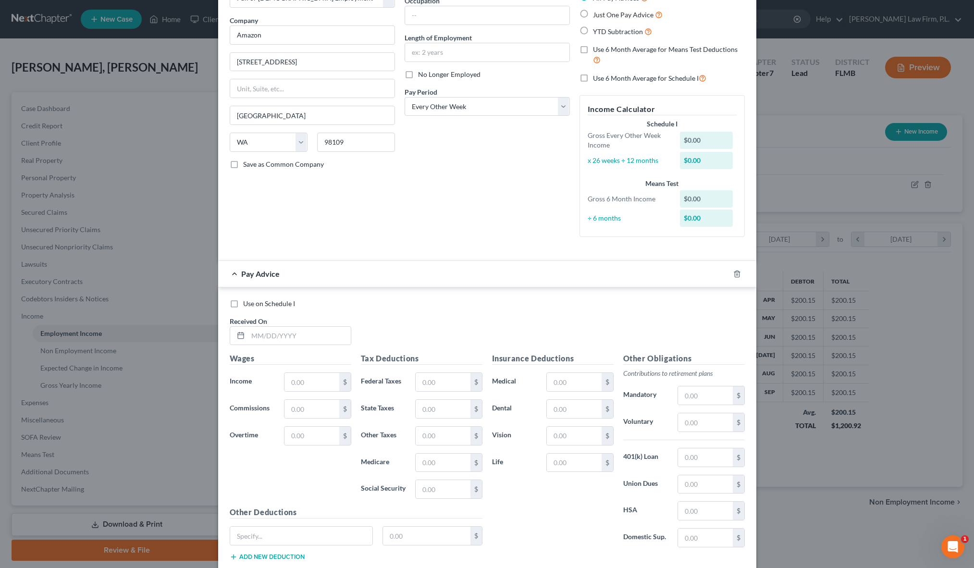
click at [428, 190] on div "Debtor Spouse Occupation Length of Employment No Longer Employed Pay Period * S…" at bounding box center [487, 111] width 175 height 266
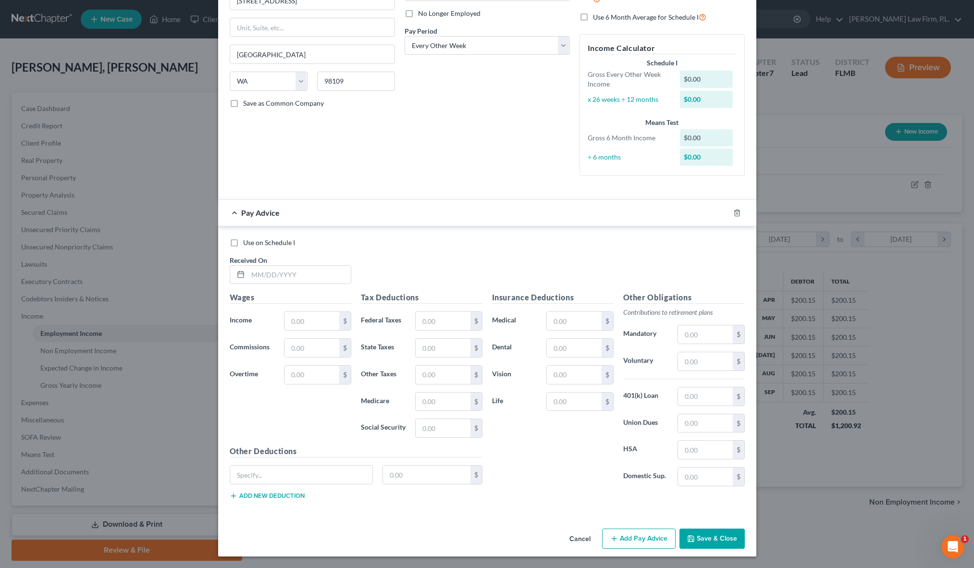
scroll to position [0, 0]
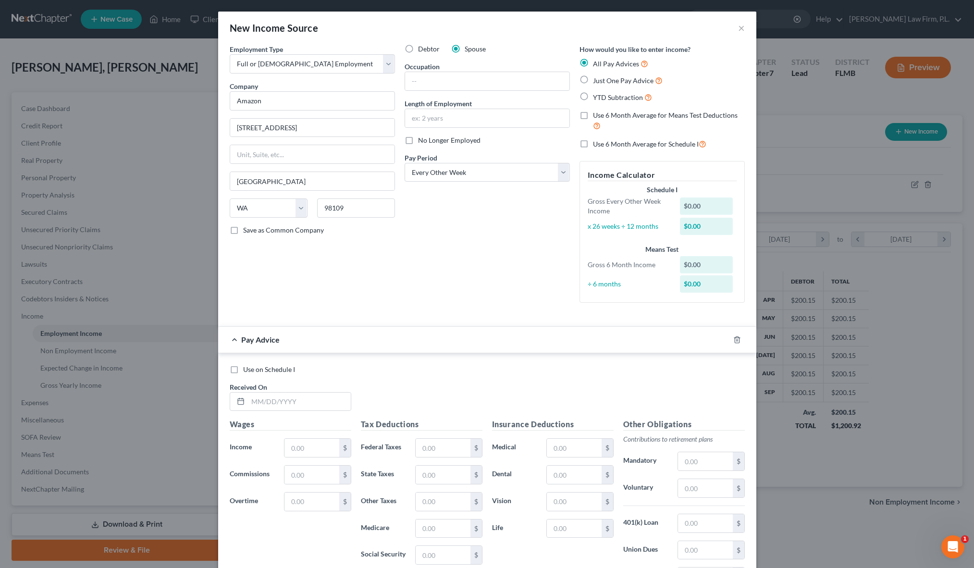
click at [593, 78] on label "Just One Pay Advice" at bounding box center [628, 80] width 70 height 11
click at [597, 78] on input "Just One Pay Advice" at bounding box center [600, 78] width 6 height 6
radio input "true"
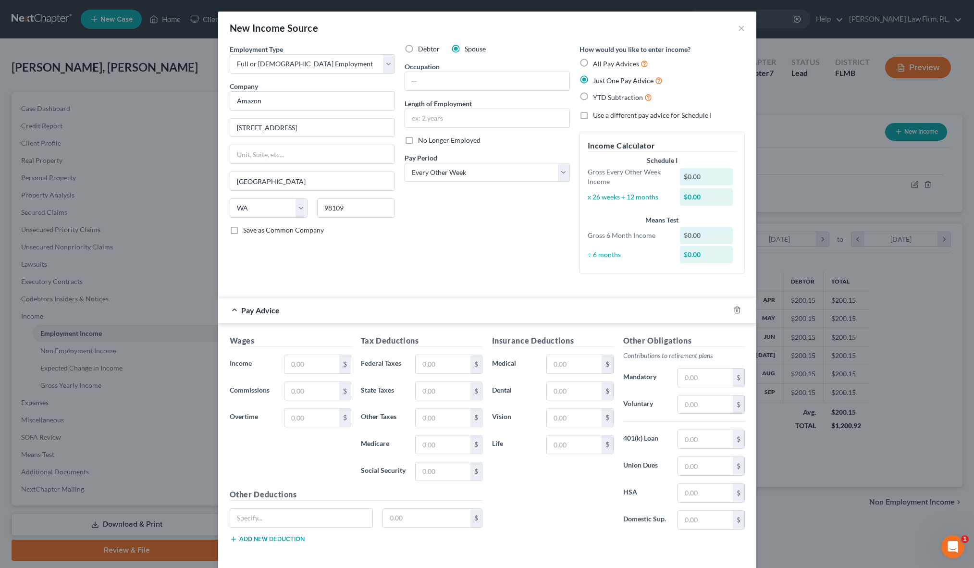
click at [593, 82] on label "Just One Pay Advice" at bounding box center [628, 80] width 70 height 11
click at [597, 81] on input "Just One Pay Advice" at bounding box center [600, 78] width 6 height 6
click at [593, 61] on label "All Pay Advices" at bounding box center [620, 63] width 55 height 11
click at [597, 61] on input "All Pay Advices" at bounding box center [600, 61] width 6 height 6
radio input "true"
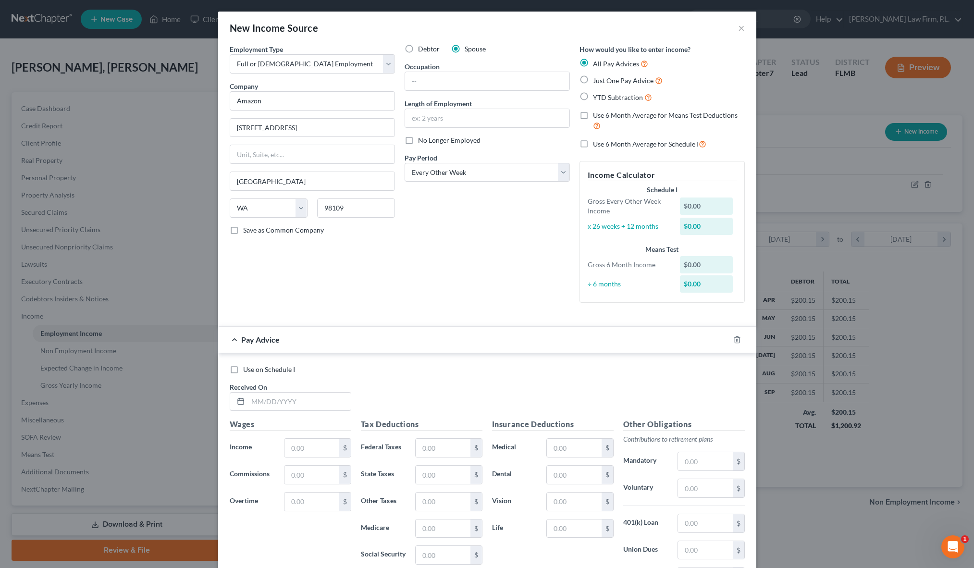
click at [593, 98] on label "YTD Subtraction" at bounding box center [622, 97] width 59 height 11
click at [597, 98] on input "YTD Subtraction" at bounding box center [600, 95] width 6 height 6
radio input "true"
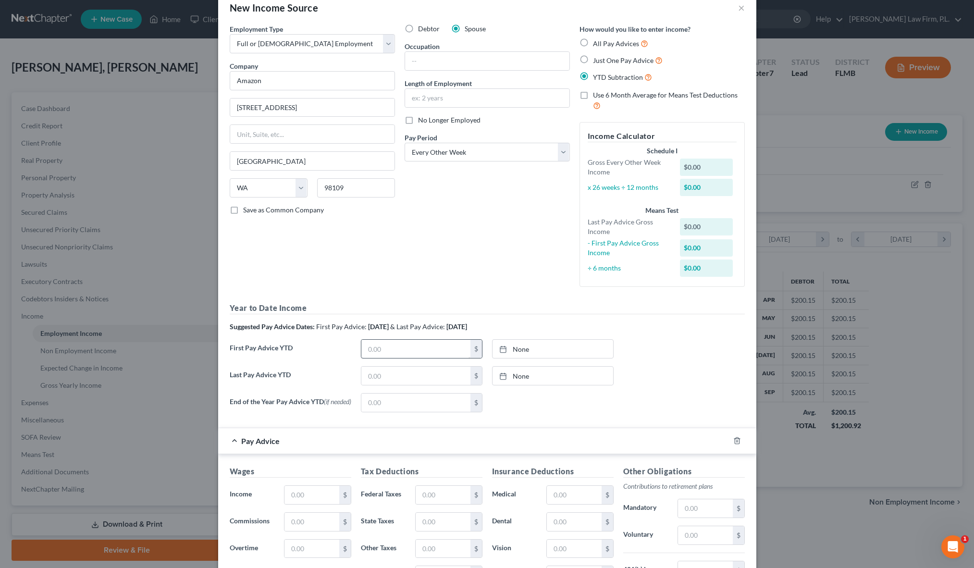
scroll to position [26, 0]
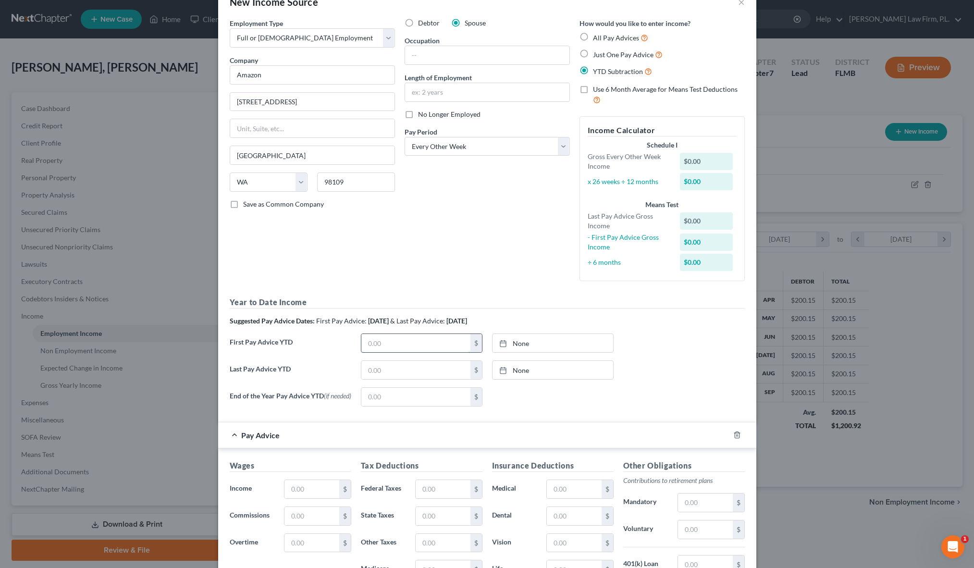
click at [411, 342] on input "text" at bounding box center [415, 343] width 109 height 18
type input "[DATE]"
click at [515, 348] on link "[DATE]" at bounding box center [553, 343] width 121 height 18
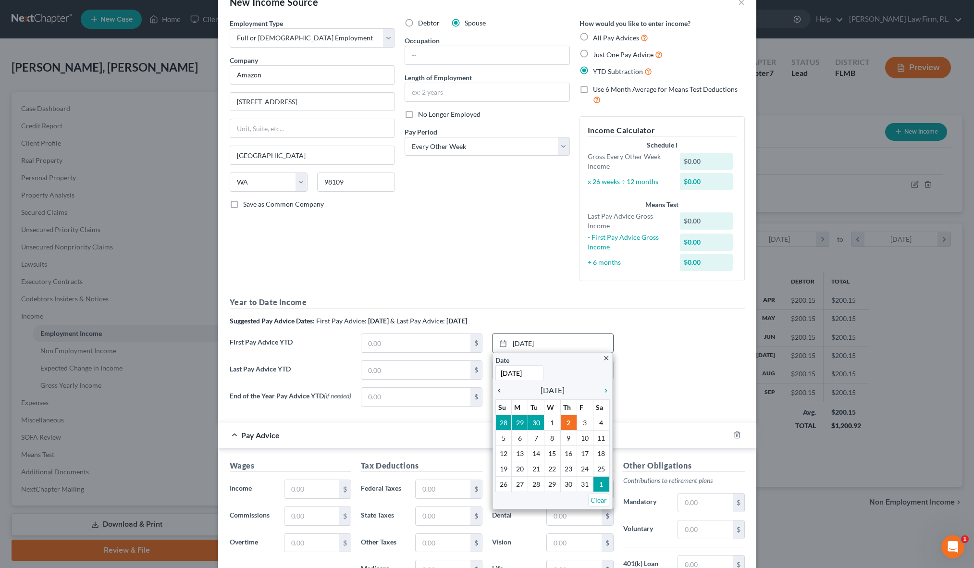
click at [497, 392] on icon "chevron_left" at bounding box center [502, 391] width 12 height 8
click at [501, 393] on icon "chevron_left" at bounding box center [502, 391] width 12 height 8
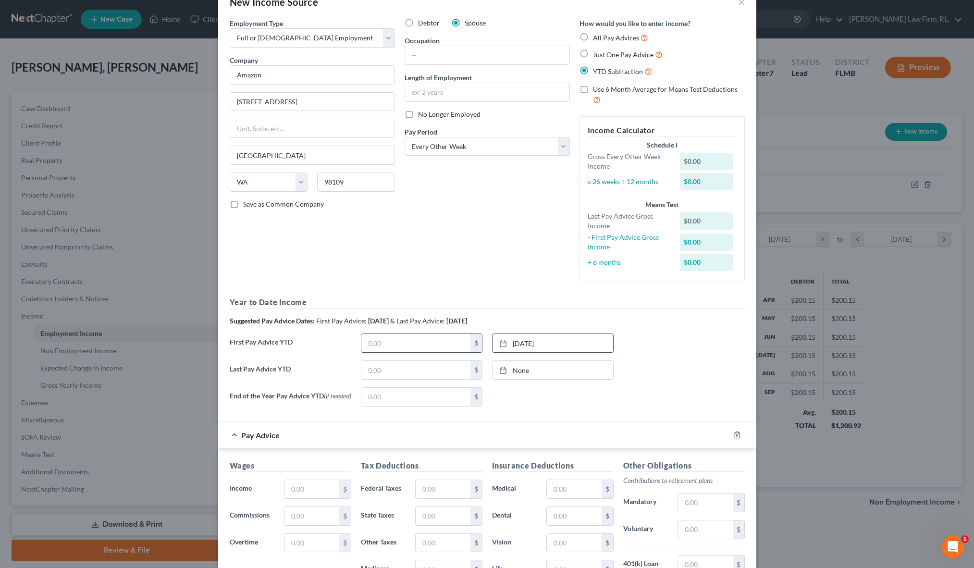
click at [416, 348] on input "text" at bounding box center [415, 343] width 109 height 18
type input "84.24"
click at [478, 304] on h5 "Year to Date Income" at bounding box center [487, 303] width 515 height 12
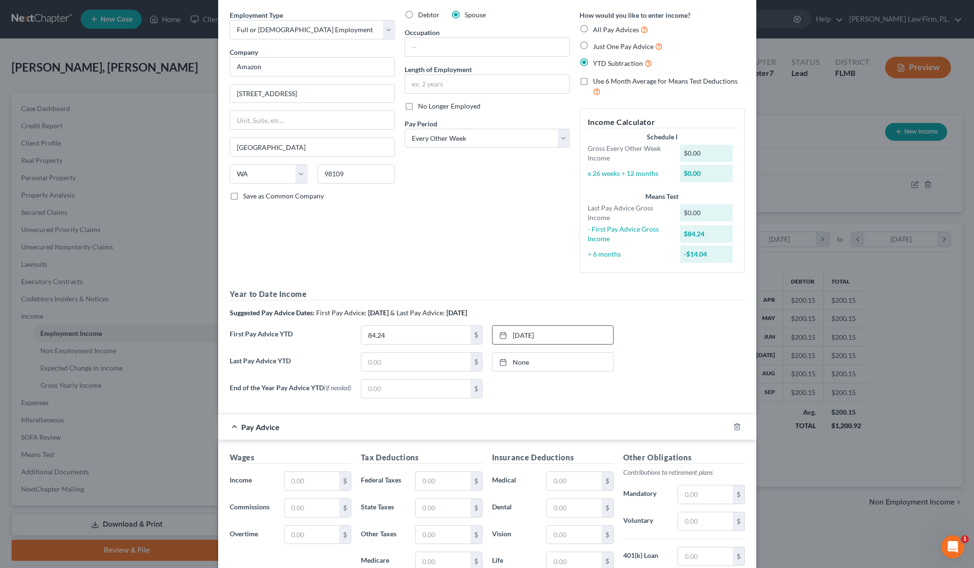
scroll to position [35, 0]
type input "[DATE]"
click at [517, 356] on link "[DATE]" at bounding box center [553, 361] width 121 height 18
click at [431, 366] on input "text" at bounding box center [415, 361] width 109 height 18
type input "367.56"
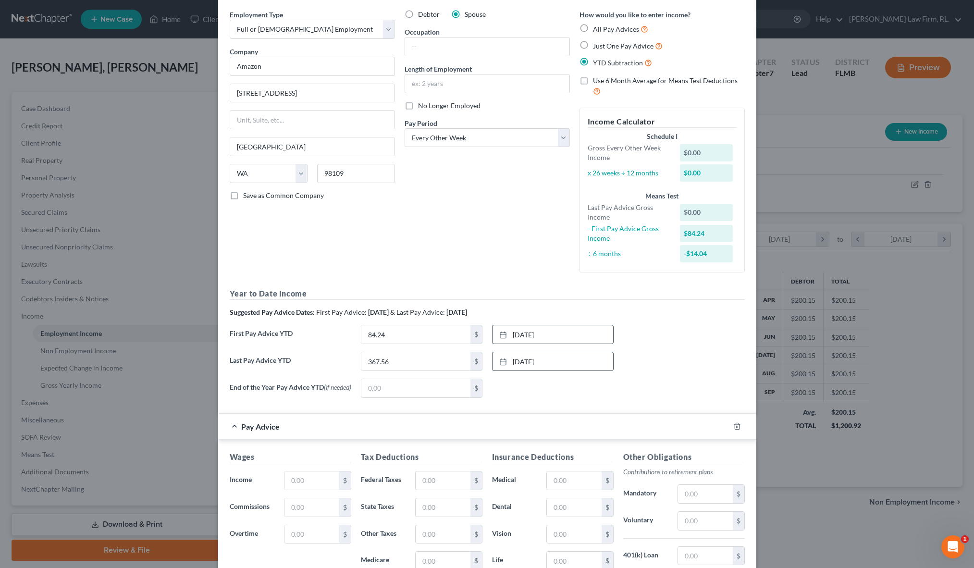
click at [437, 406] on div "End of the Year Pay Advice YTD (if needed) $ None close Date Time chevron_left …" at bounding box center [487, 392] width 525 height 27
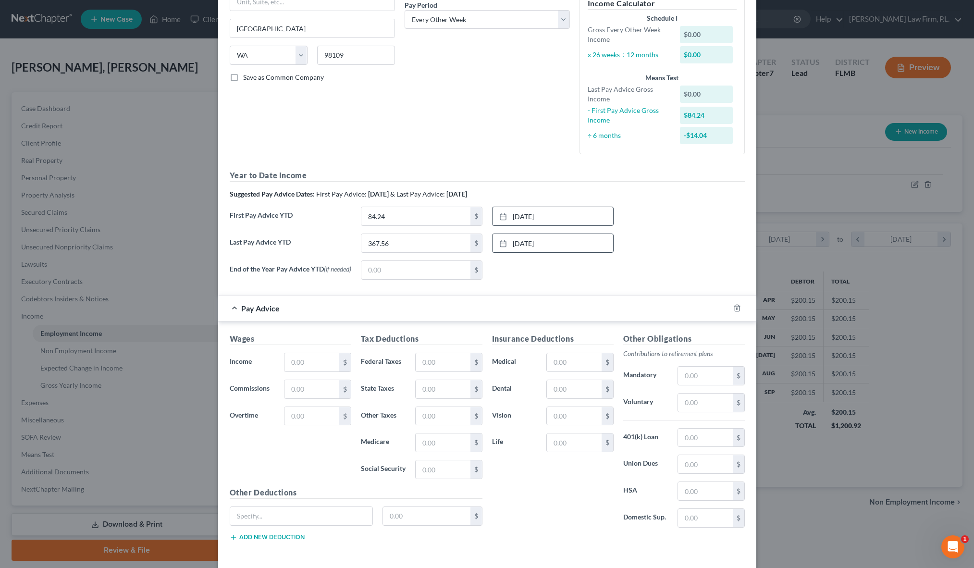
scroll to position [196, 0]
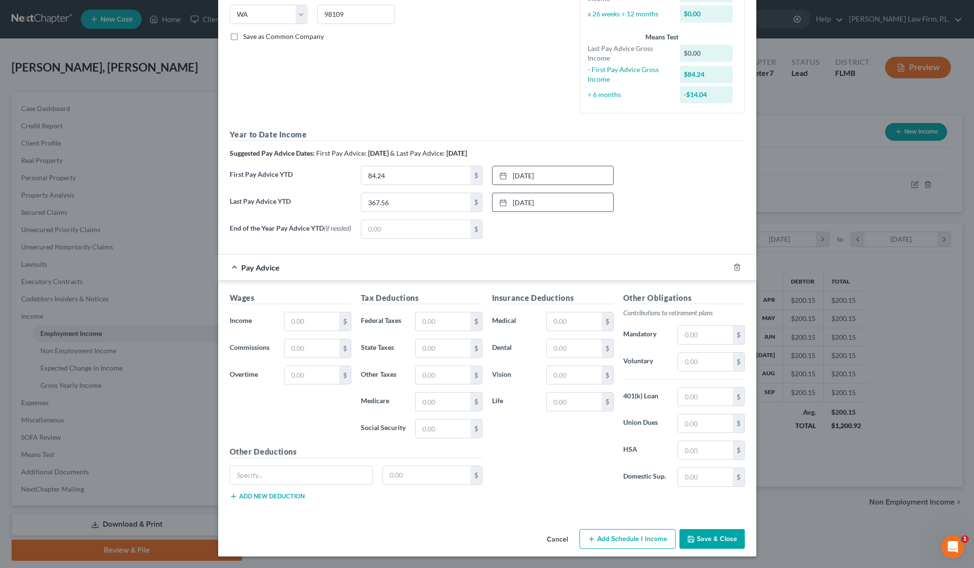
click at [728, 544] on button "Save & Close" at bounding box center [712, 539] width 65 height 20
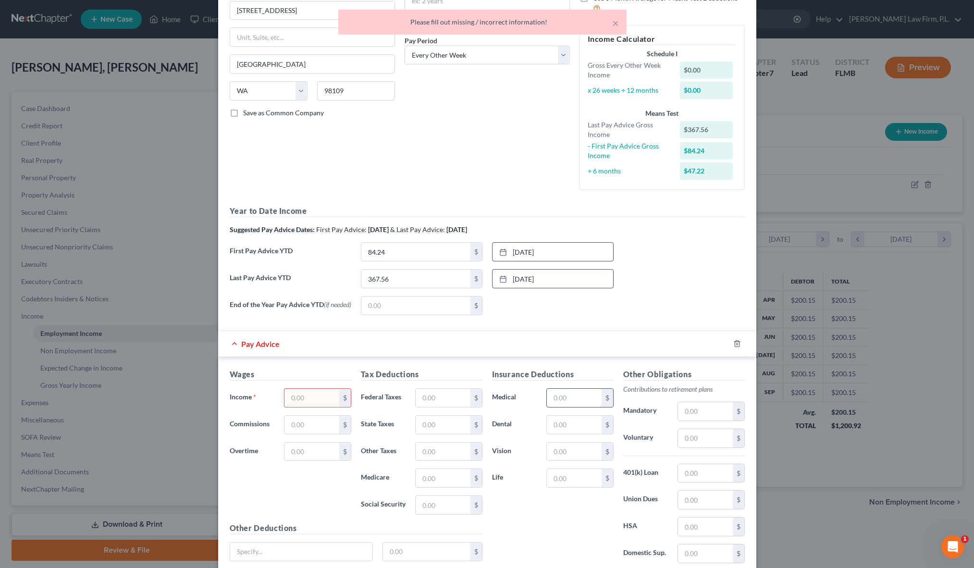
scroll to position [105, 0]
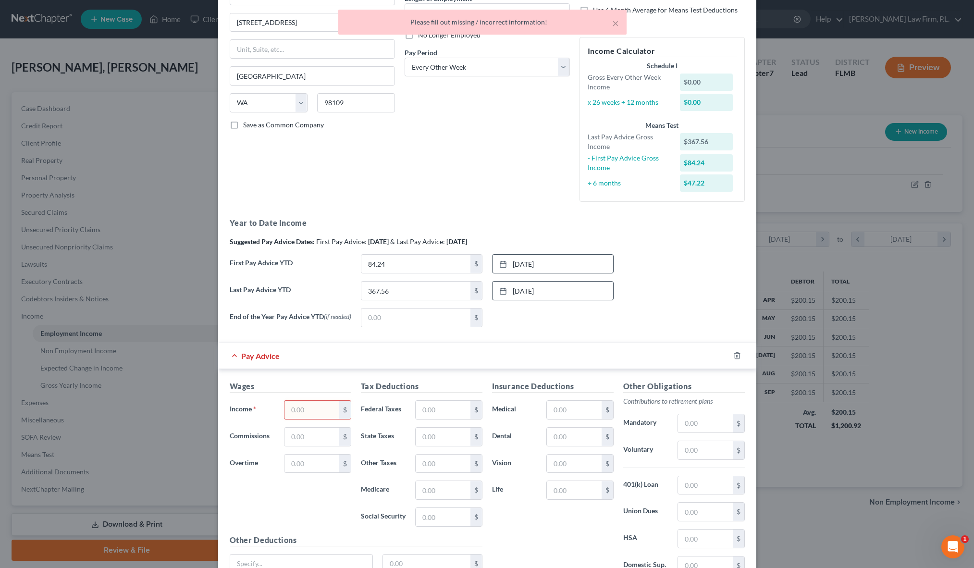
click at [305, 411] on input "text" at bounding box center [312, 410] width 54 height 18
click at [372, 348] on div "Pay Advice" at bounding box center [473, 355] width 511 height 25
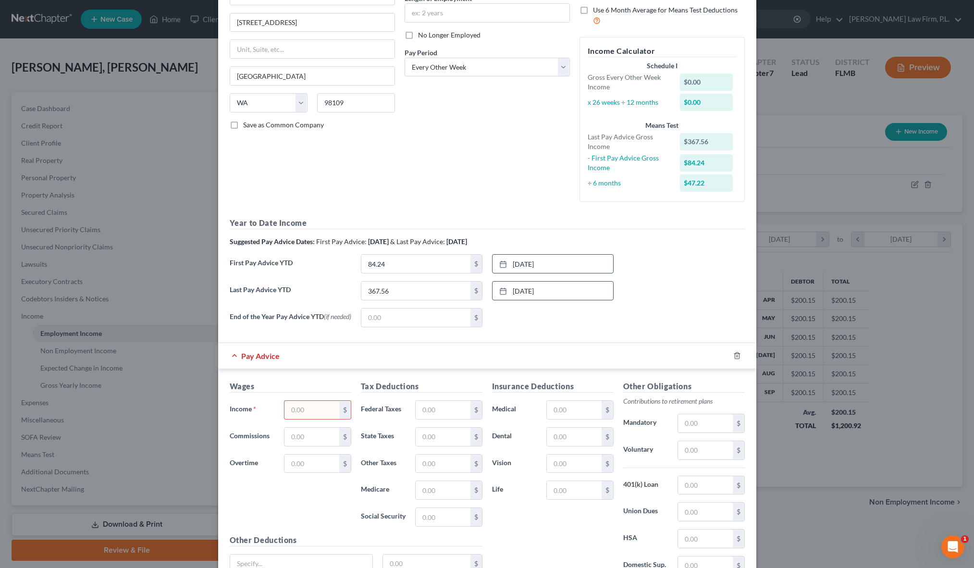
click at [306, 413] on input "text" at bounding box center [312, 410] width 54 height 18
type input "367.56"
click at [407, 228] on h5 "Year to Date Income" at bounding box center [487, 223] width 515 height 12
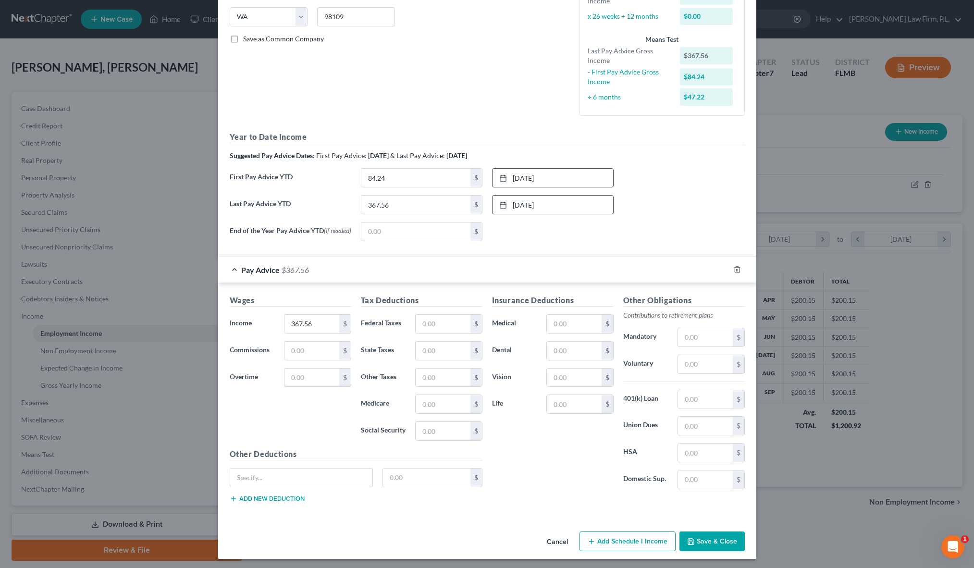
scroll to position [196, 0]
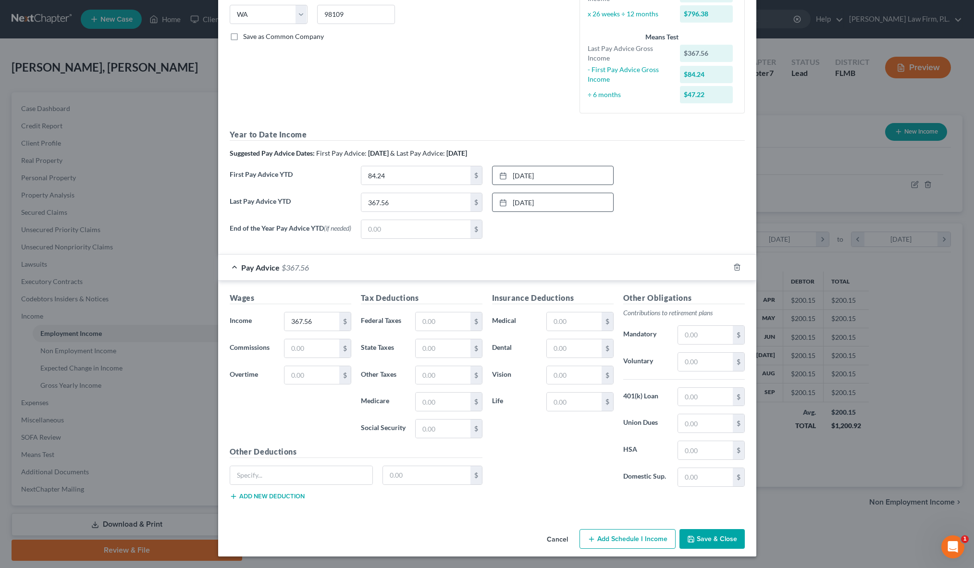
click at [708, 531] on button "Save & Close" at bounding box center [712, 539] width 65 height 20
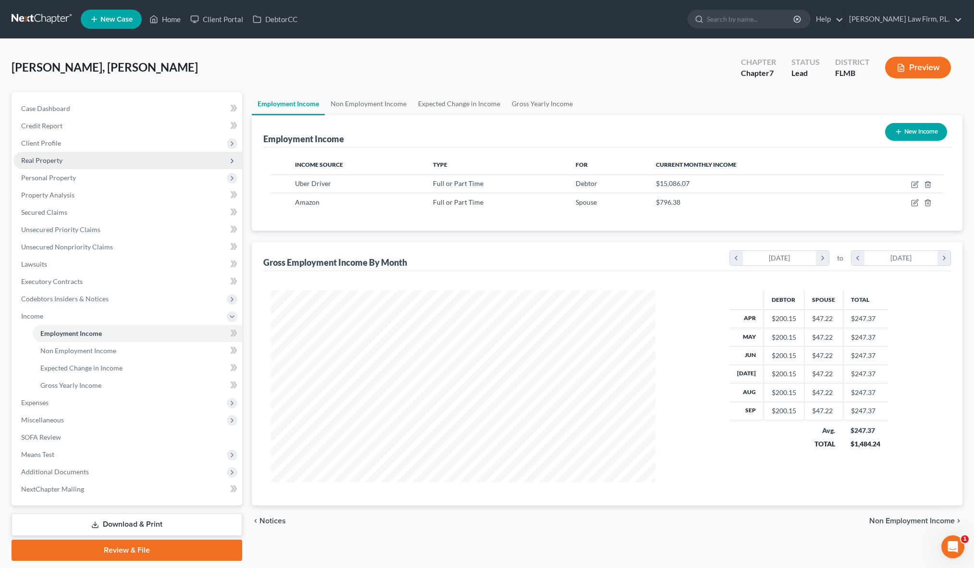
scroll to position [29, 0]
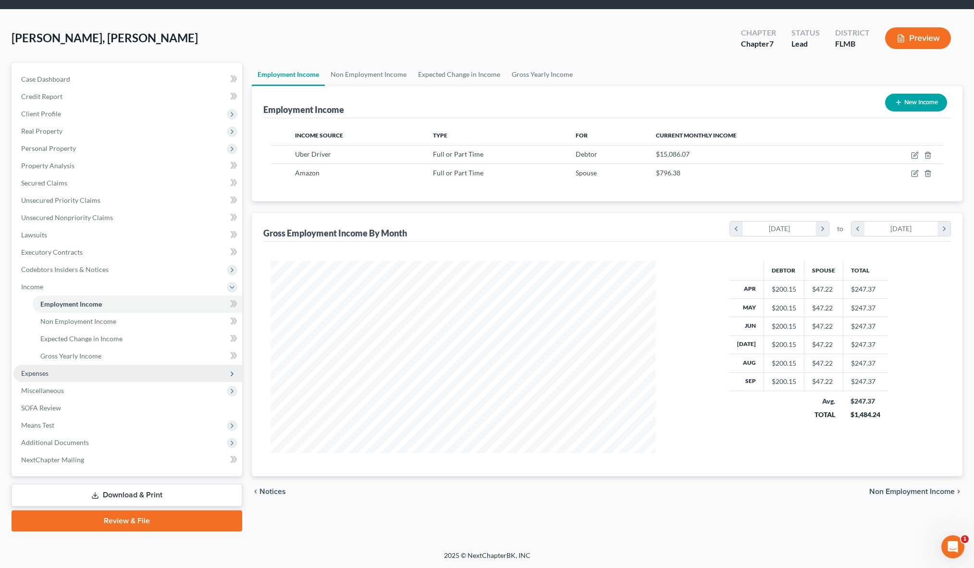
click at [64, 374] on span "Expenses" at bounding box center [127, 373] width 229 height 17
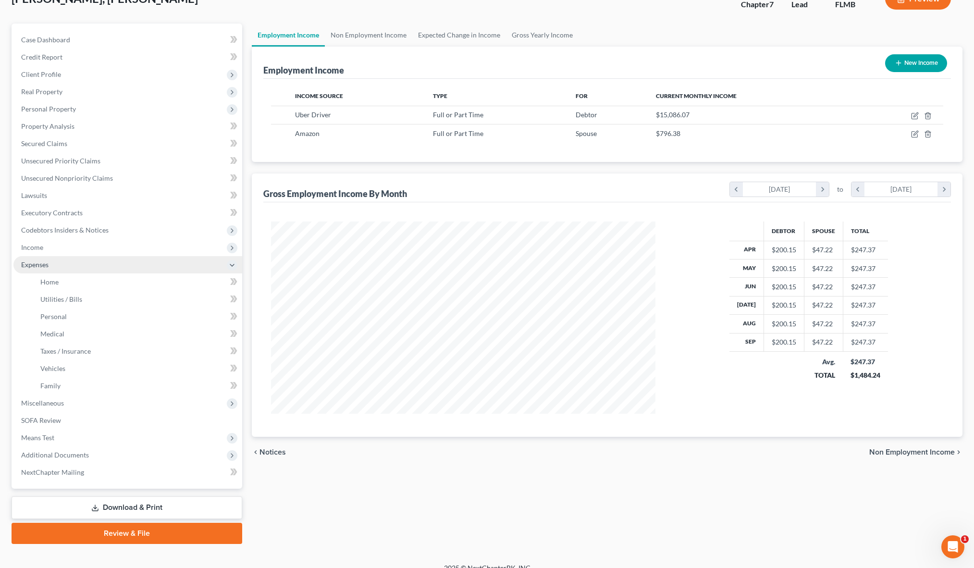
scroll to position [81, 0]
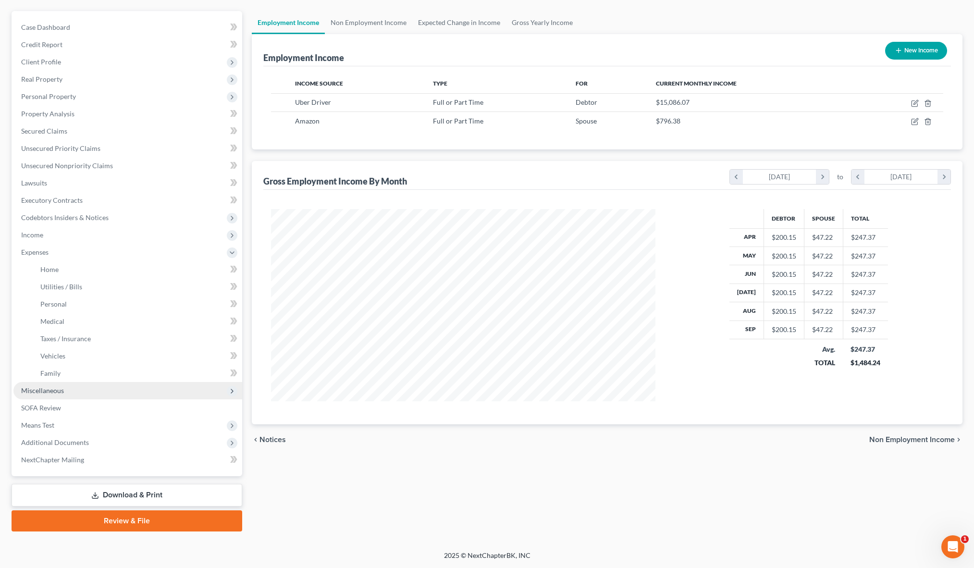
click at [62, 387] on span "Miscellaneous" at bounding box center [42, 390] width 43 height 8
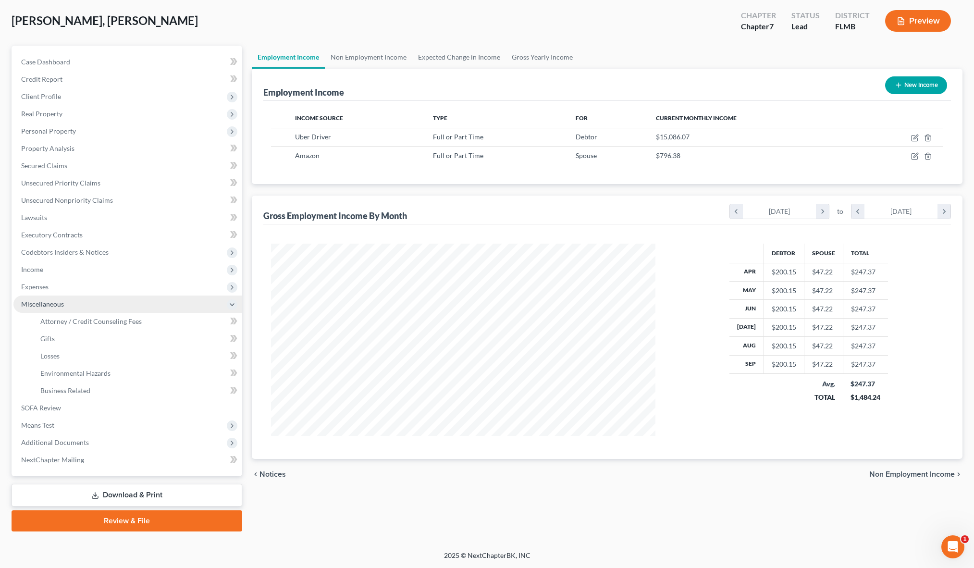
scroll to position [47, 0]
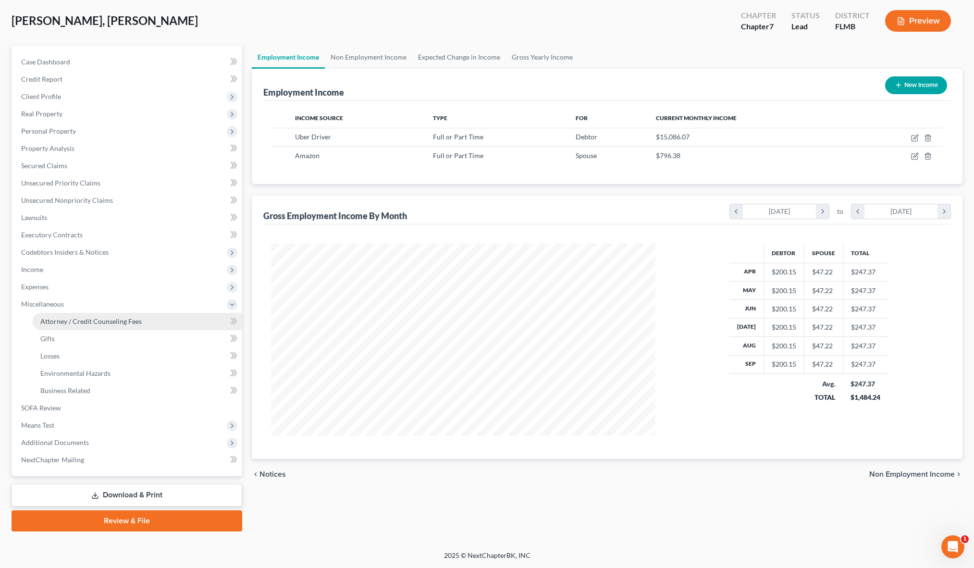
click at [100, 319] on span "Attorney / Credit Counseling Fees" at bounding box center [90, 321] width 101 height 8
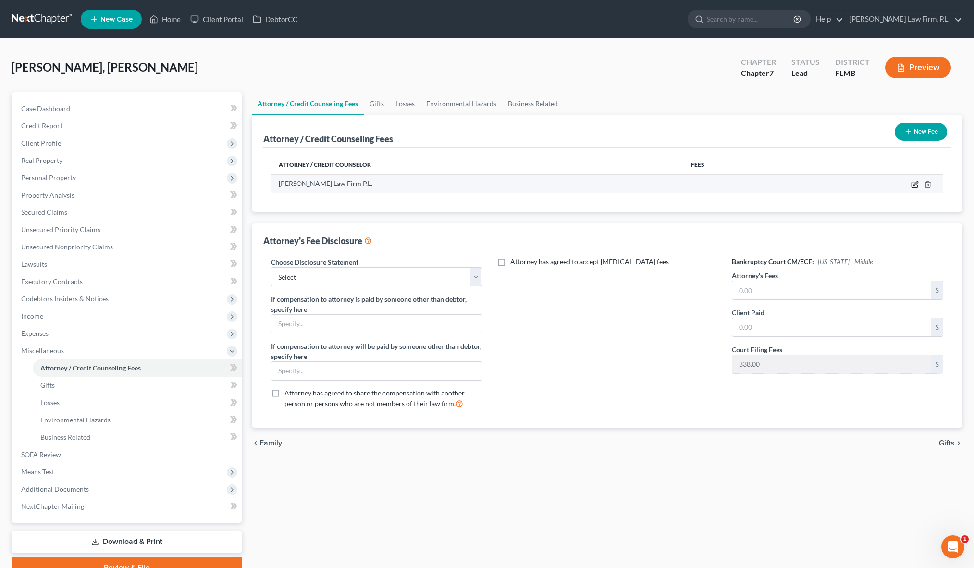
click at [911, 187] on icon "button" at bounding box center [915, 185] width 8 height 8
select select "9"
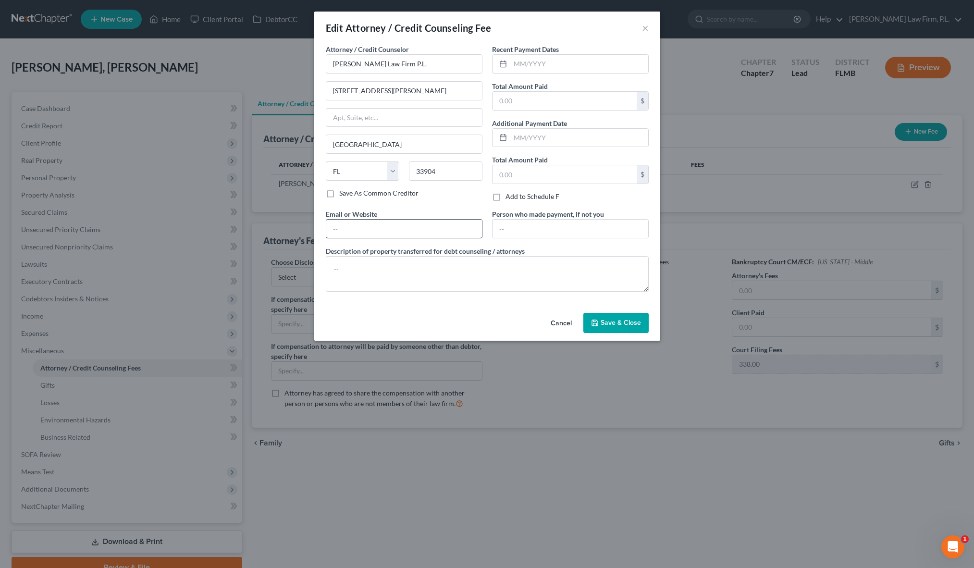
click at [398, 229] on input "text" at bounding box center [404, 229] width 156 height 18
type input "[DOMAIN_NAME]"
click at [438, 200] on div "Attorney / Credit Counselor * [PERSON_NAME] Firm P.L. [STREET_ADDRESS][GEOGRAPH…" at bounding box center [404, 126] width 166 height 165
click at [541, 95] on input "text" at bounding box center [565, 101] width 144 height 18
type input "2,383"
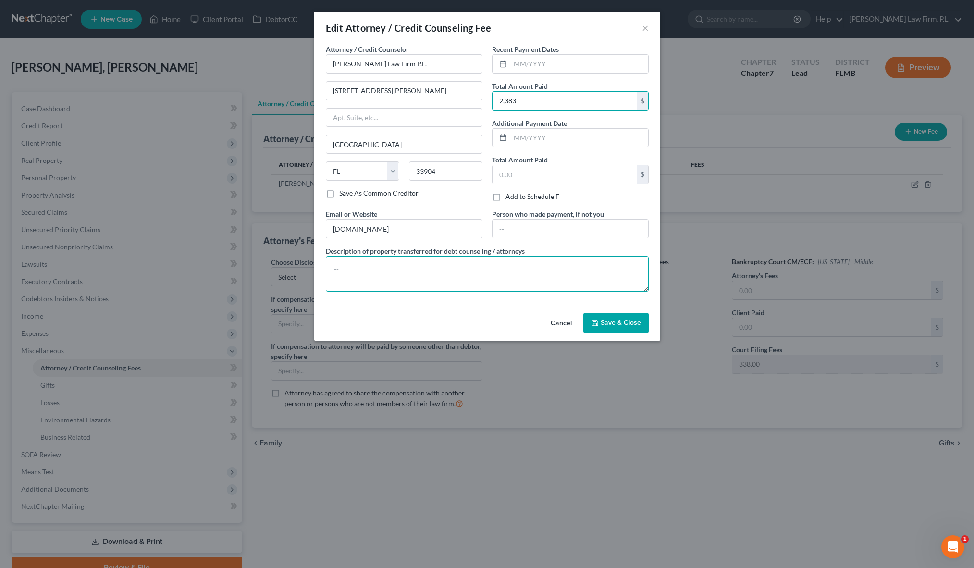
click at [435, 274] on textarea at bounding box center [487, 274] width 323 height 36
click at [369, 278] on textarea "Attorney Fees: $2,000.00 Court Fee: 338" at bounding box center [487, 274] width 323 height 36
type textarea "Attorney Fees: $2,000.00 Court Fee: $338.00"
click at [503, 308] on div "Attorney / Credit Counselor * [PERSON_NAME] Firm P.L. [STREET_ADDRESS][GEOGRAPH…" at bounding box center [487, 176] width 346 height 265
click at [607, 319] on span "Save & Close" at bounding box center [621, 323] width 40 height 8
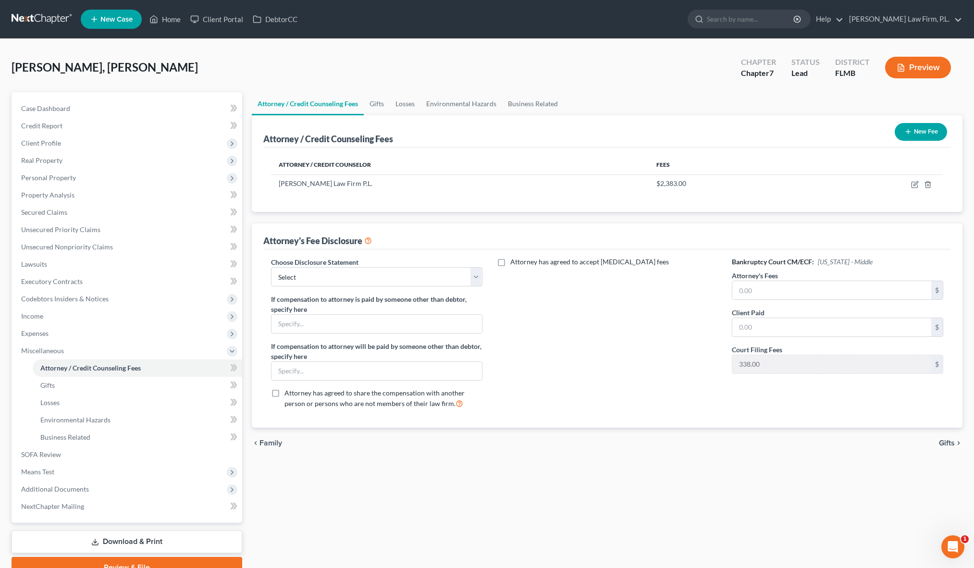
click at [919, 135] on button "New Fee" at bounding box center [921, 132] width 52 height 18
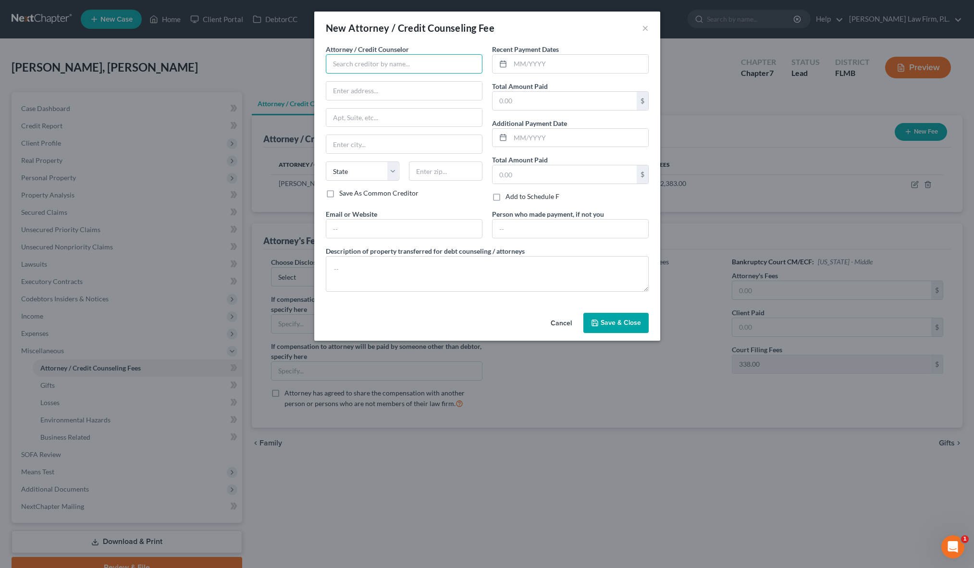
click at [379, 54] on input "text" at bounding box center [404, 63] width 157 height 19
type input "[DOMAIN_NAME]"
click at [365, 83] on div "[DOMAIN_NAME]" at bounding box center [384, 81] width 100 height 10
click at [527, 102] on input "text" at bounding box center [565, 101] width 144 height 18
type input "4"
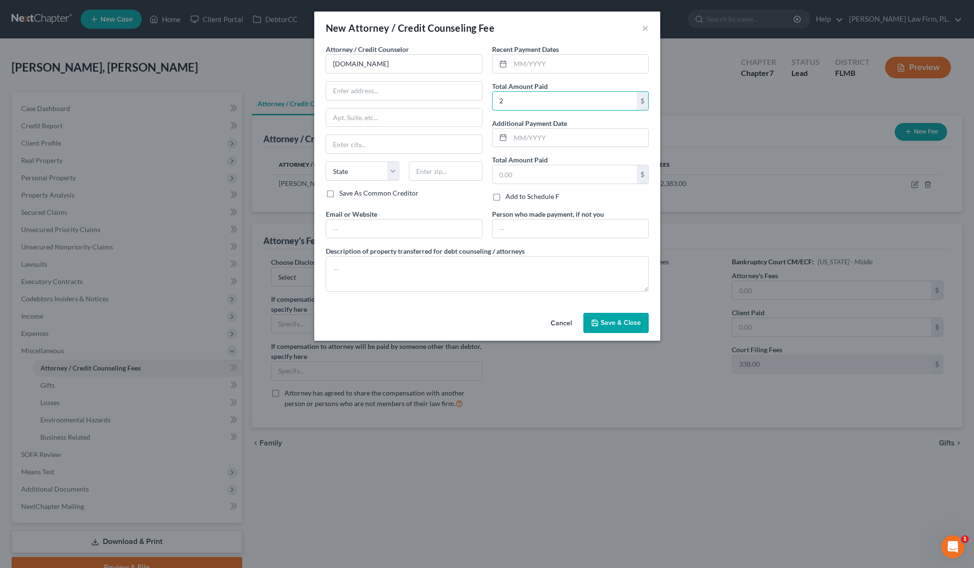
type input "24.00"
click at [416, 264] on textarea at bounding box center [487, 274] width 323 height 36
type textarea "[DOMAIN_NAME]"
click at [470, 306] on div "Attorney / Credit Counselor * [DOMAIN_NAME] State [US_STATE] AK AR AZ CA CO [GE…" at bounding box center [487, 176] width 346 height 265
click at [614, 327] on button "Save & Close" at bounding box center [616, 323] width 65 height 20
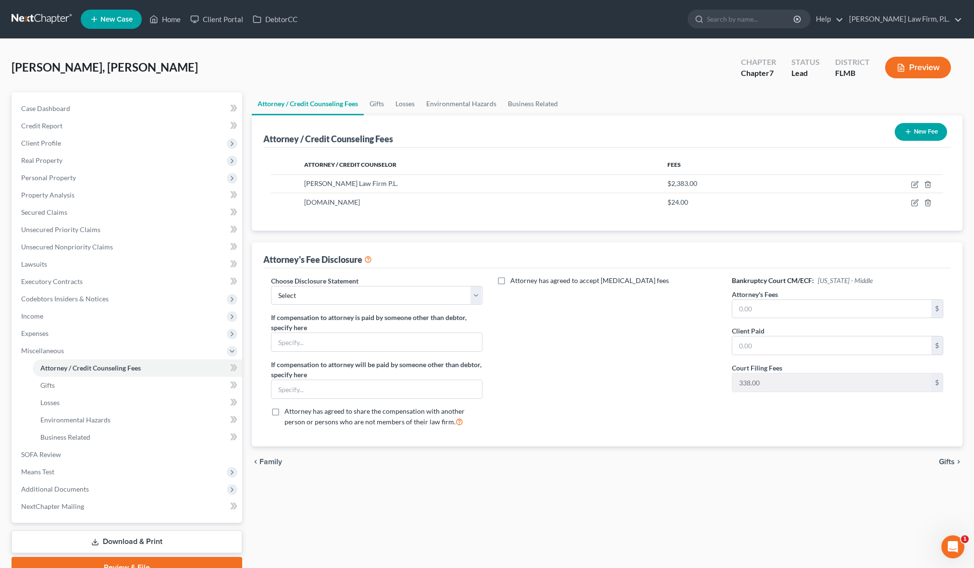
click at [465, 489] on div "Attorney / Credit Counseling Fees Gifts Losses Environmental Hazards Business R…" at bounding box center [607, 335] width 720 height 486
click at [101, 235] on link "Unsecured Priority Claims" at bounding box center [127, 229] width 229 height 17
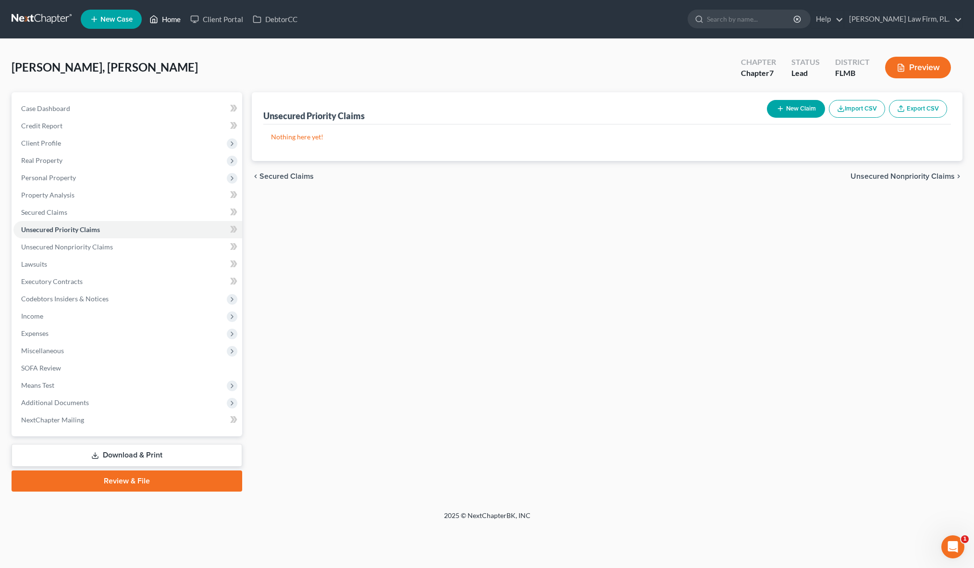
click at [167, 16] on link "Home" at bounding box center [165, 19] width 41 height 17
